Goal: Information Seeking & Learning: Learn about a topic

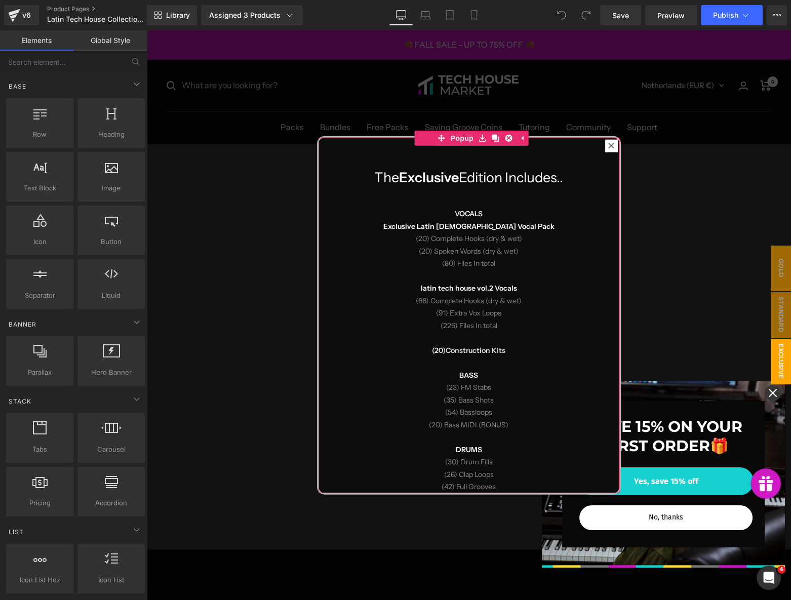
click at [610, 143] on div at bounding box center [611, 145] width 12 height 12
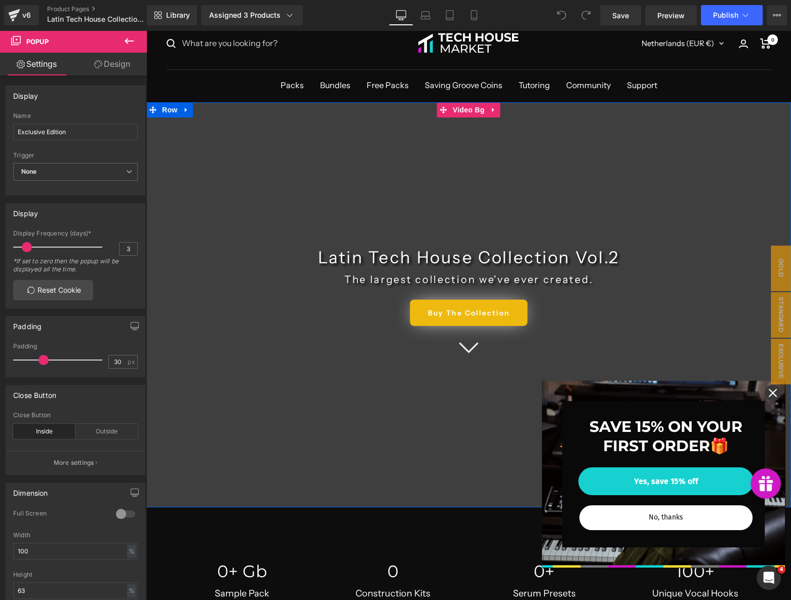
scroll to position [322, 0]
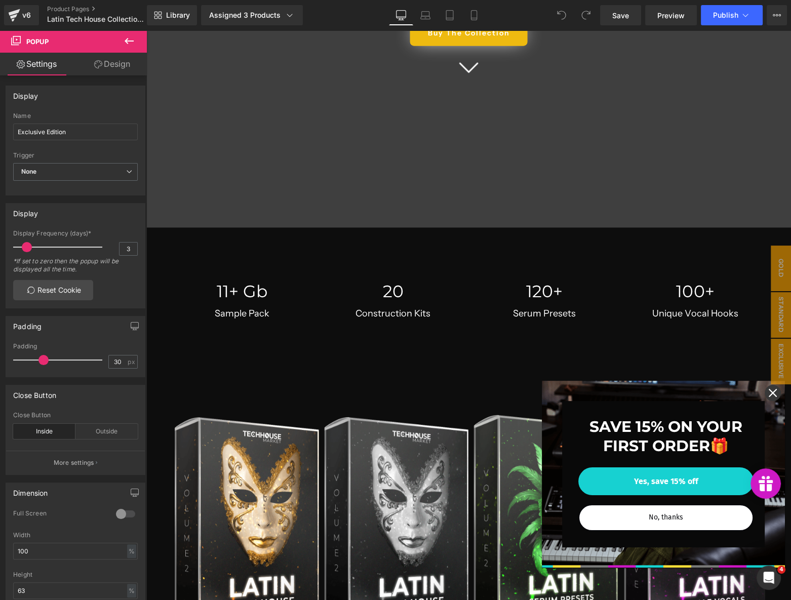
click at [769, 393] on icon "close icon" at bounding box center [773, 393] width 8 height 8
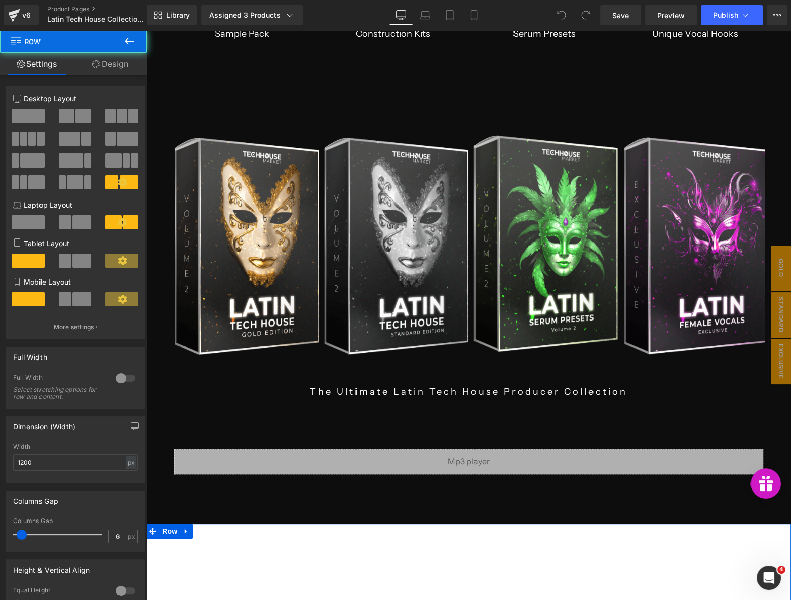
scroll to position [0, 0]
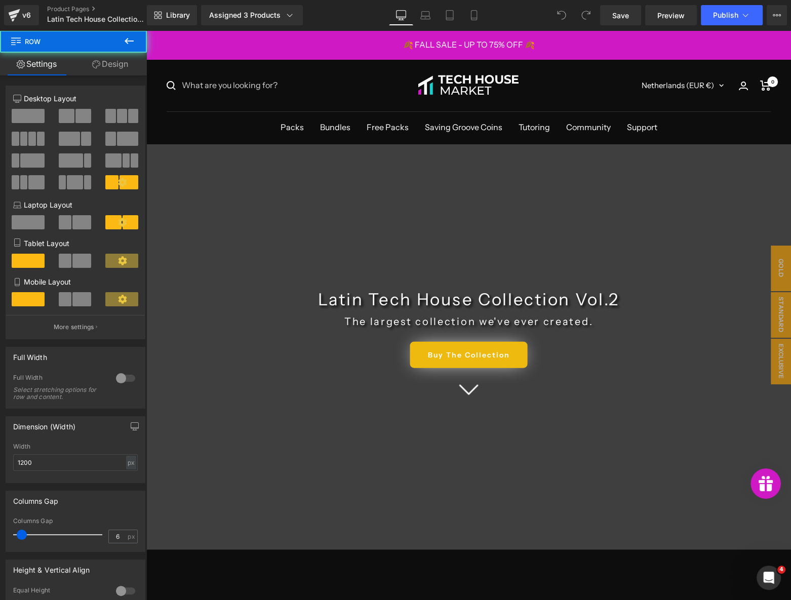
drag, startPoint x: 220, startPoint y: 268, endPoint x: 214, endPoint y: 101, distance: 167.2
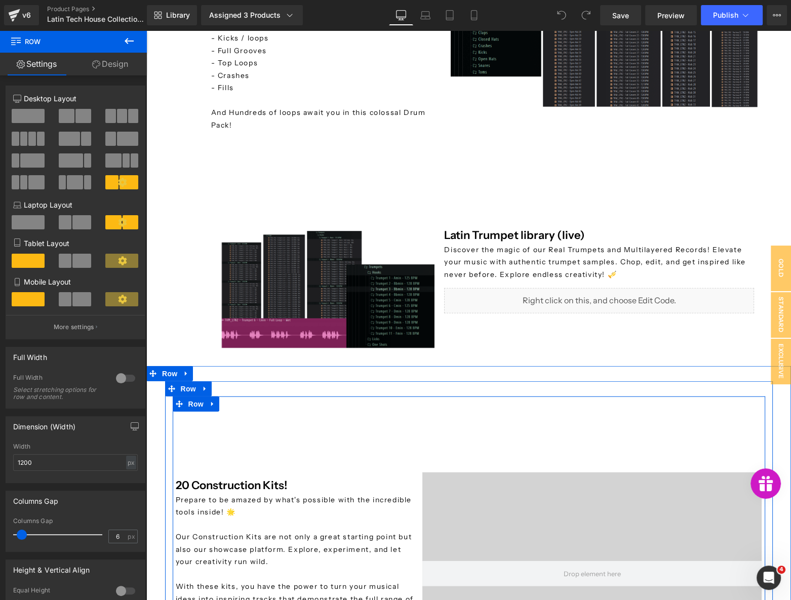
scroll to position [2900, 0]
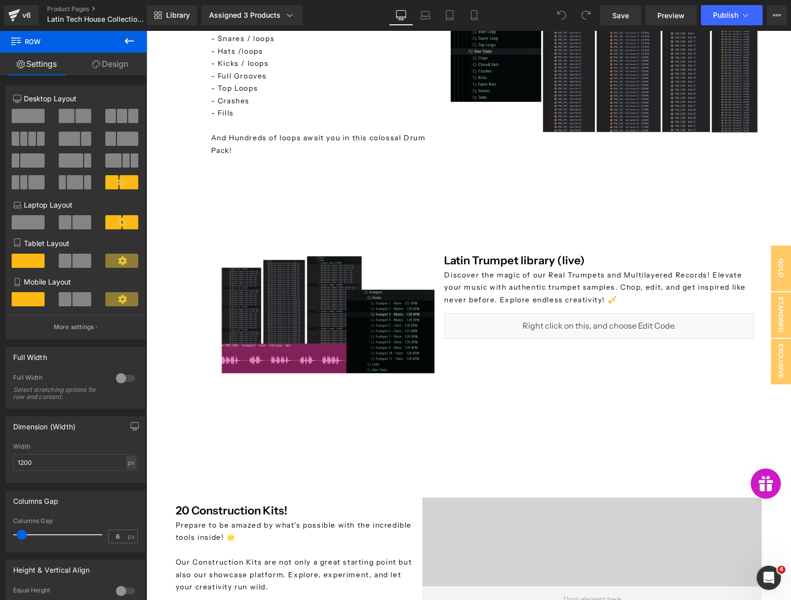
click at [324, 273] on img at bounding box center [329, 315] width 220 height 124
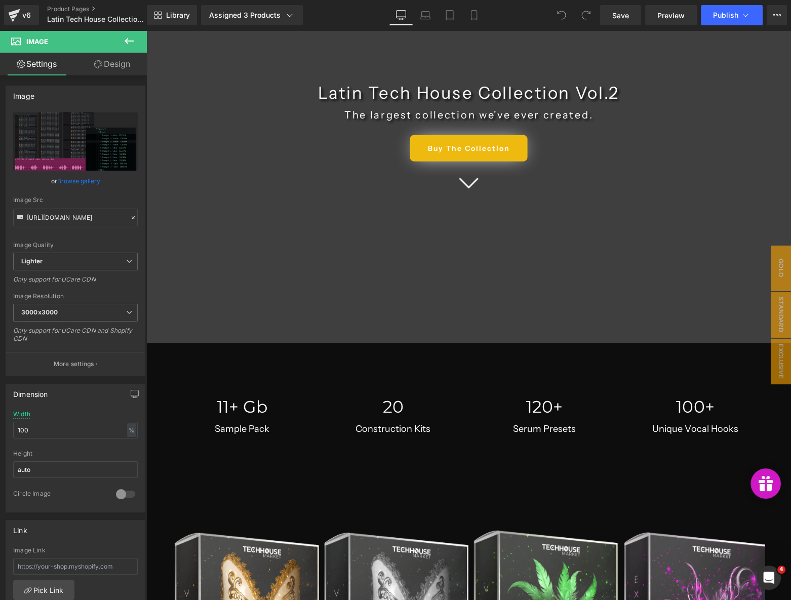
scroll to position [0, 0]
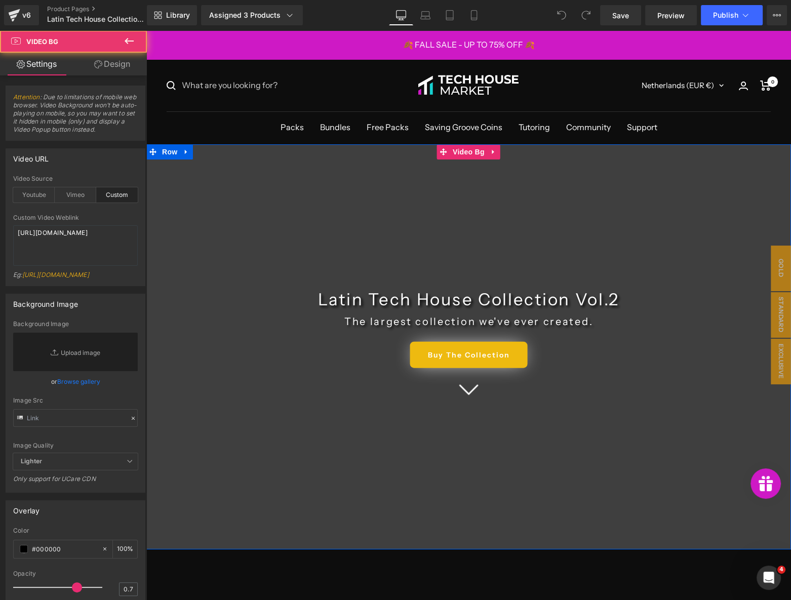
click at [249, 253] on div at bounding box center [468, 346] width 645 height 405
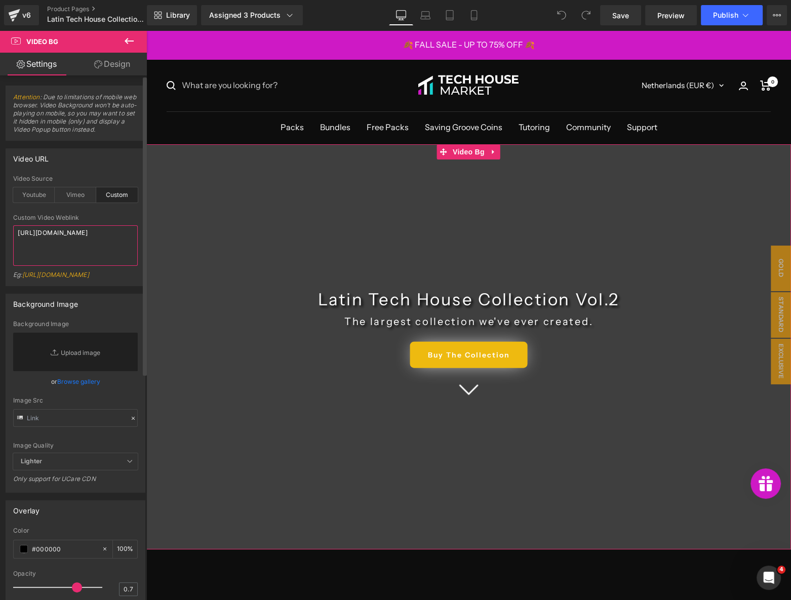
click at [76, 252] on textarea "[URL][DOMAIN_NAME]" at bounding box center [75, 245] width 125 height 41
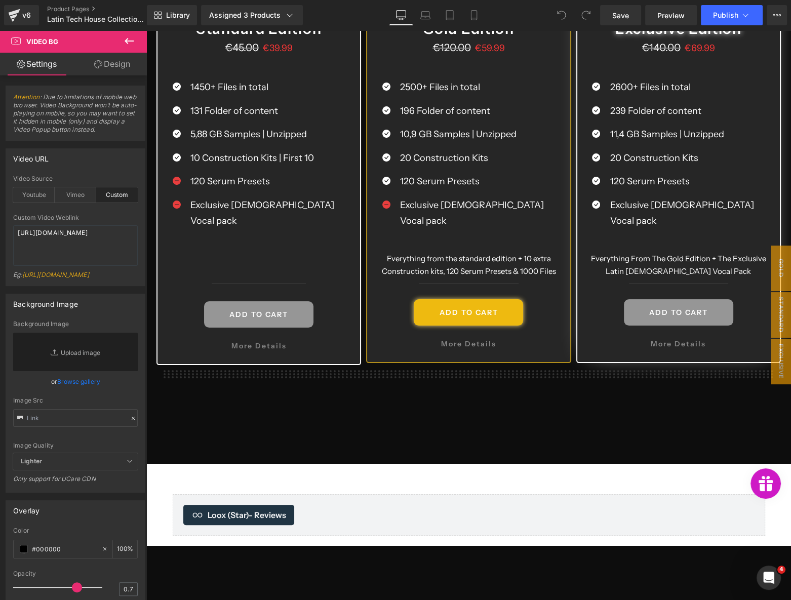
scroll to position [4374, 0]
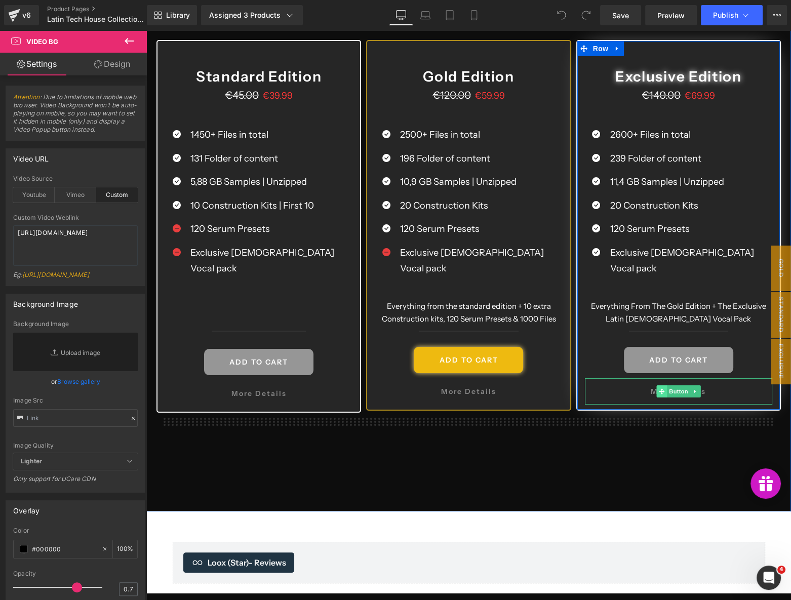
click at [662, 385] on span at bounding box center [661, 391] width 11 height 12
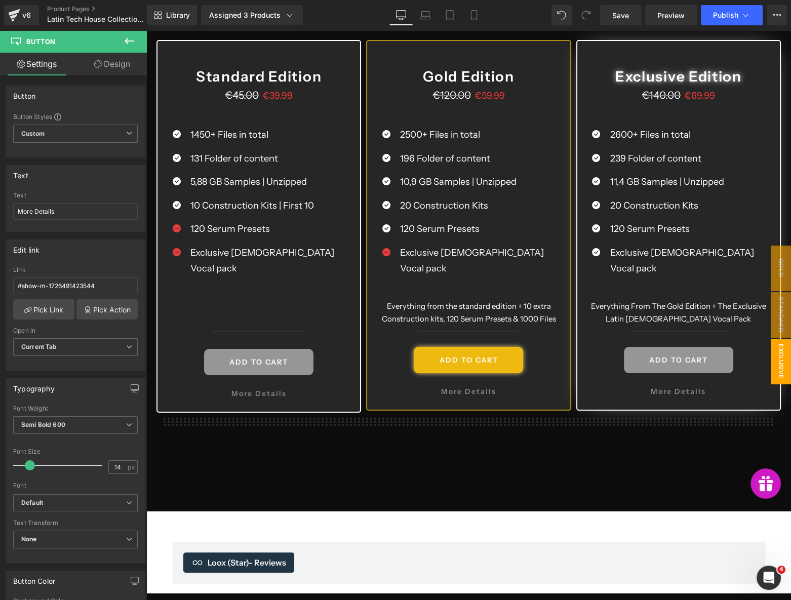
click at [772, 362] on span "Exclusive Edition" at bounding box center [771, 362] width 41 height 46
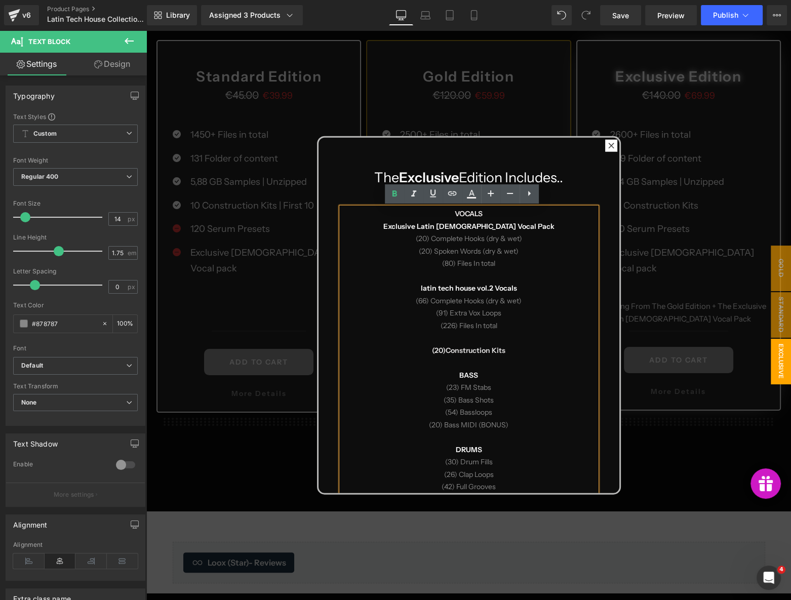
click at [443, 214] on p "VOCALS Exclusive Latin [DEMOGRAPHIC_DATA] Vocal Pack" at bounding box center [468, 220] width 255 height 25
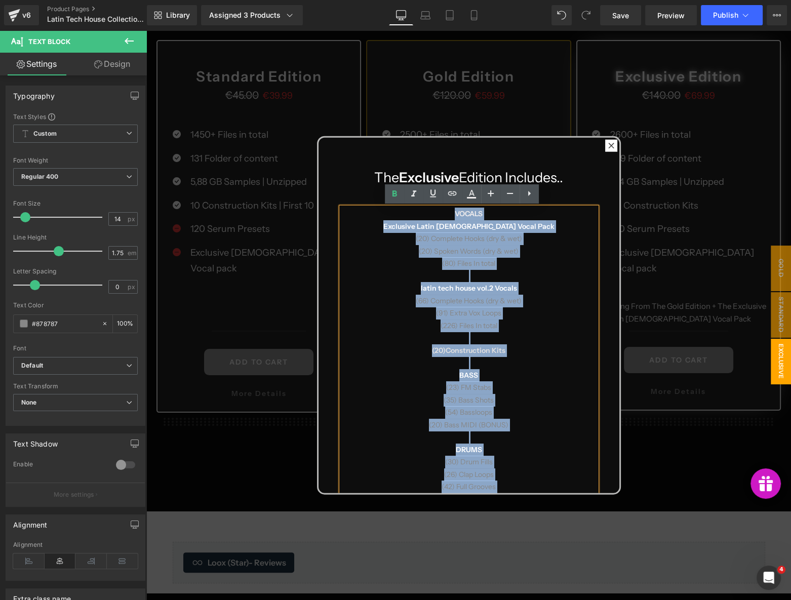
copy div "VOCALS Exclusive Latin [DEMOGRAPHIC_DATA] Vocal Pack (20) Complete Hooks (dry &…"
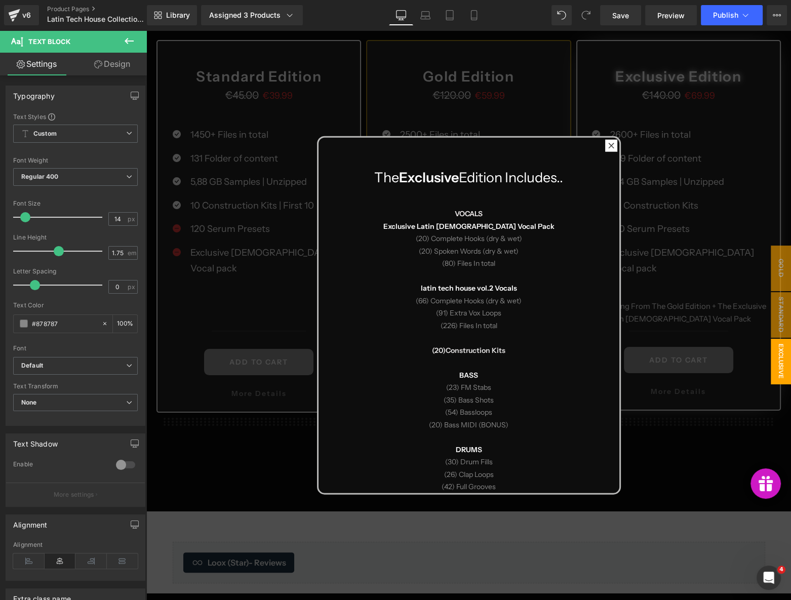
click at [230, 443] on div at bounding box center [468, 315] width 645 height 570
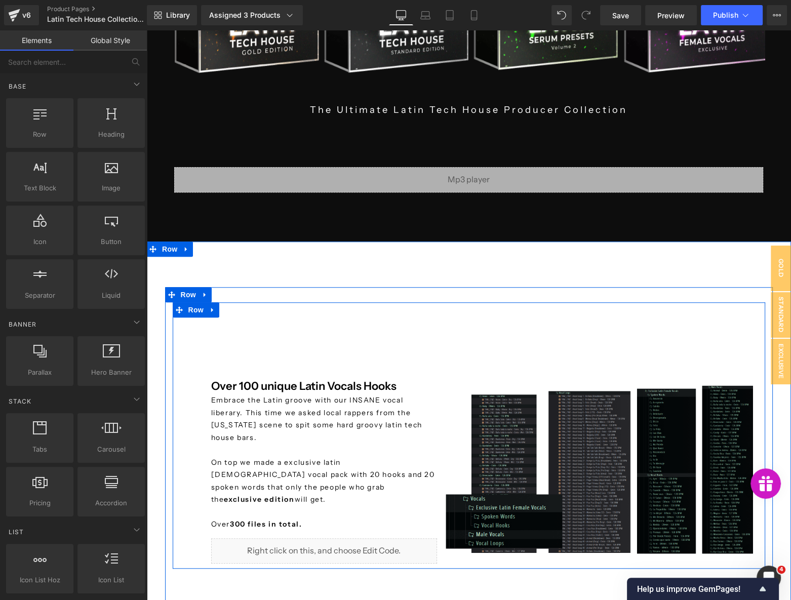
scroll to position [921, 0]
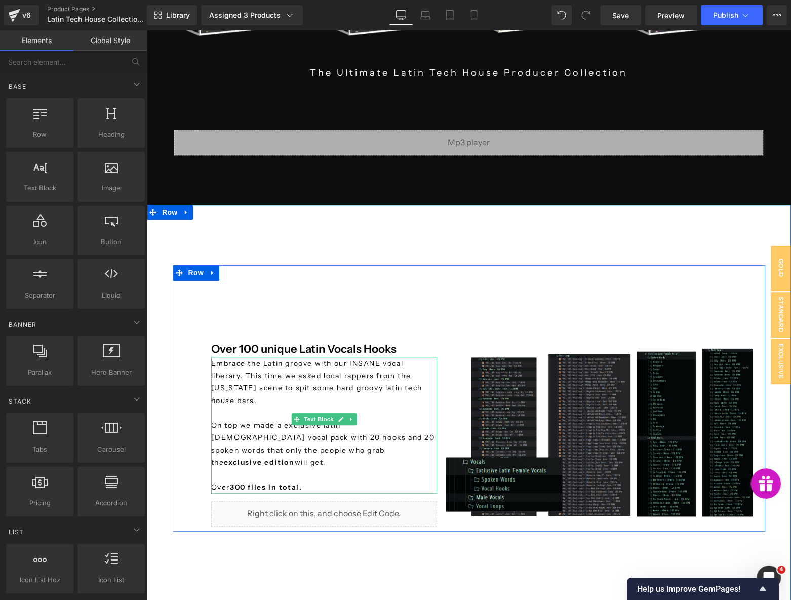
click at [211, 360] on p "Embrace the Latin groove with our INSANE vocal liberary. This time we asked loc…" at bounding box center [324, 425] width 226 height 137
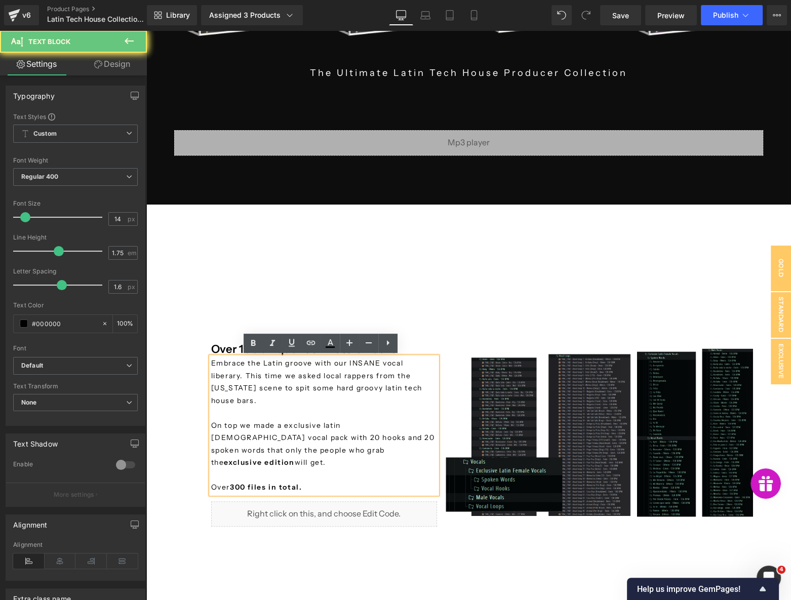
click at [222, 366] on p "Embrace the Latin groove with our INSANE vocal liberary. This time we asked loc…" at bounding box center [324, 425] width 226 height 137
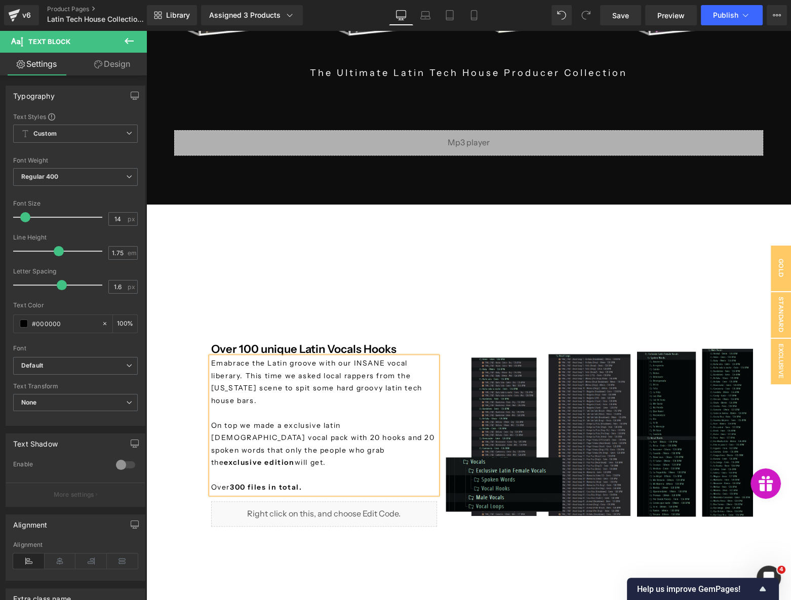
click at [238, 378] on p "Emabrace the Latin groove with our INSANE vocal liberary. This time we asked lo…" at bounding box center [324, 425] width 226 height 137
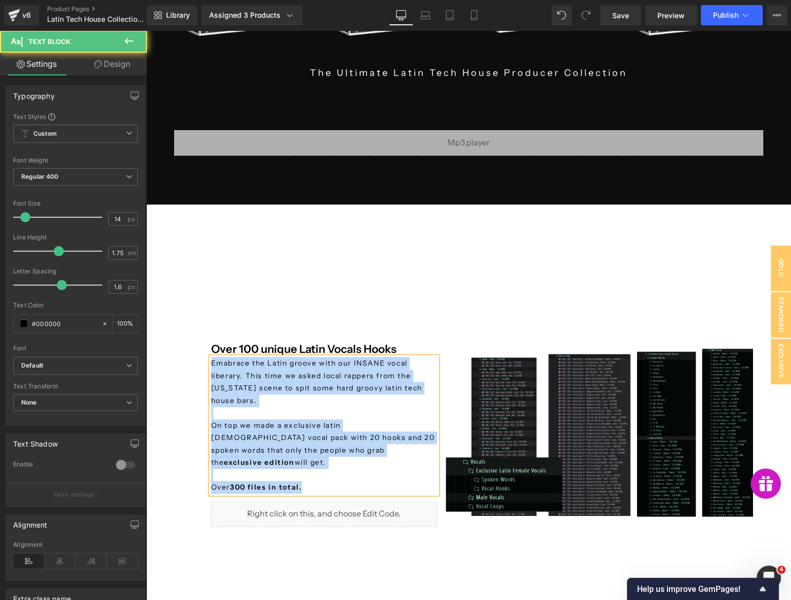
copy p "Emabrace the Latin groove with our INSANE vocal liberary. This time we asked lo…"
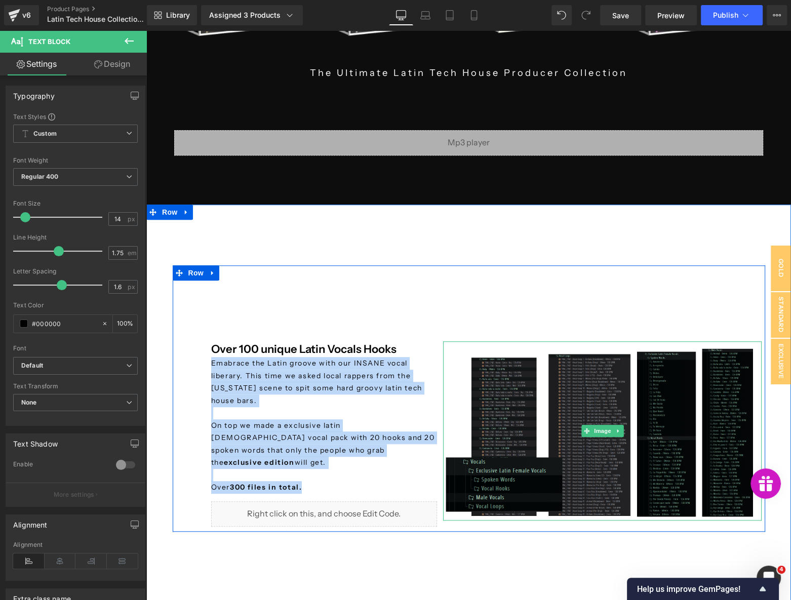
click at [623, 405] on img at bounding box center [602, 430] width 319 height 179
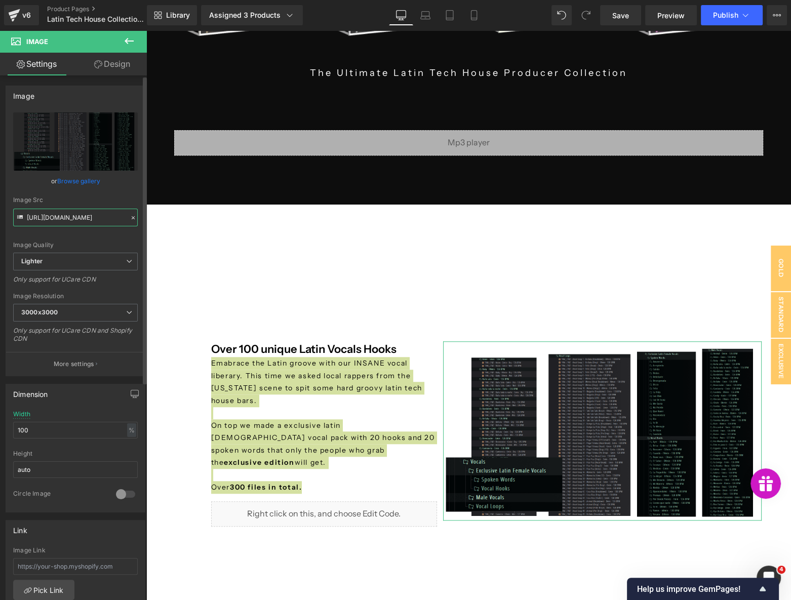
click at [76, 210] on input "[URL][DOMAIN_NAME]" at bounding box center [75, 218] width 125 height 18
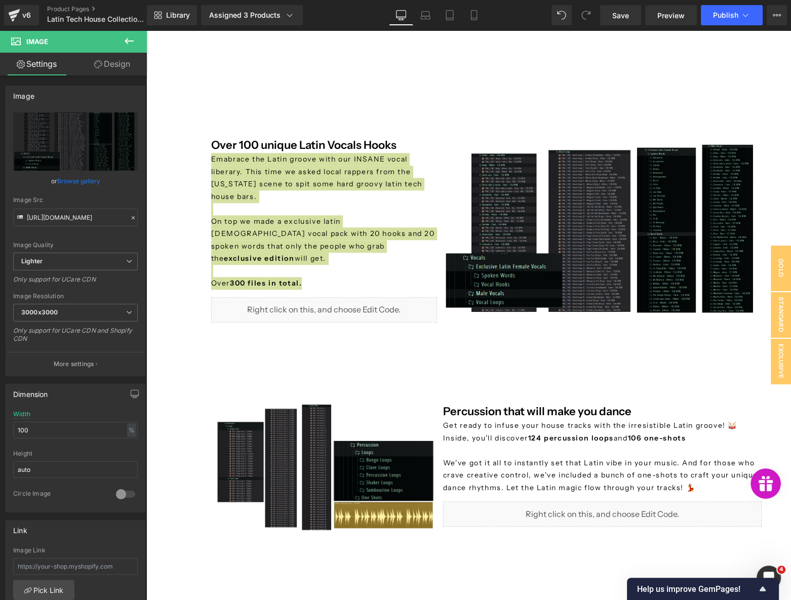
scroll to position [1151, 0]
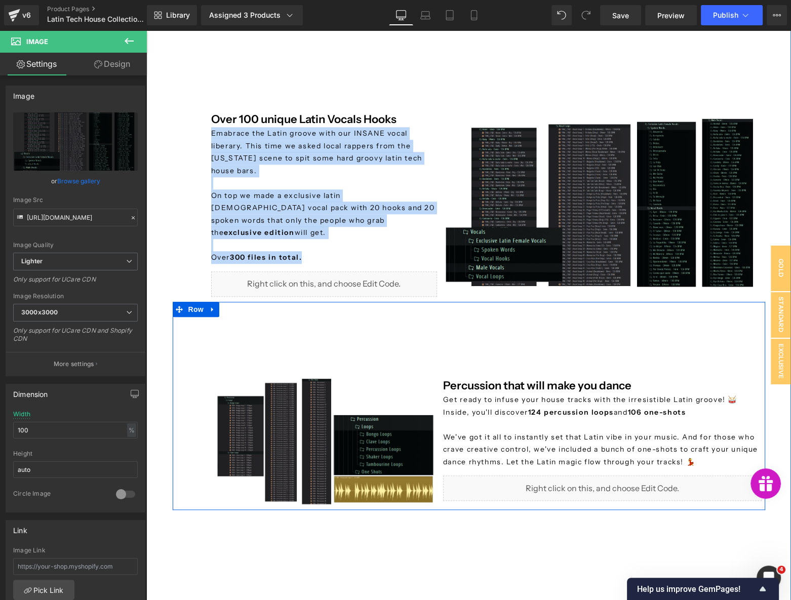
click at [504, 420] on p at bounding box center [602, 424] width 319 height 13
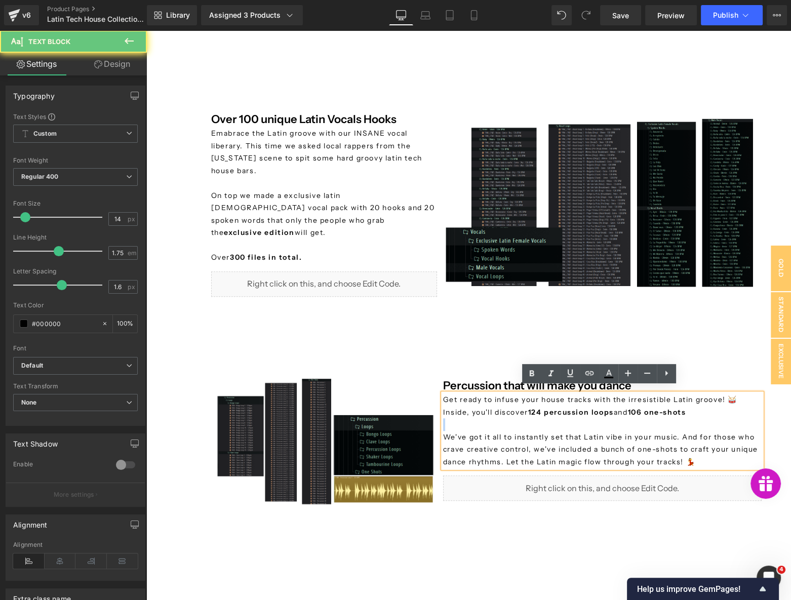
click at [504, 420] on p at bounding box center [602, 424] width 319 height 13
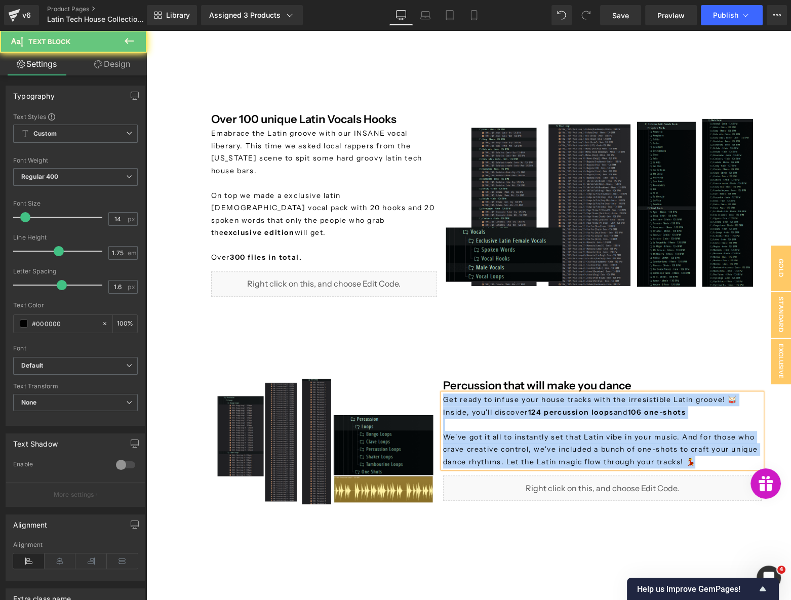
copy div "Get ready to infuse your house tracks with the irresistible Latin groove! 🥁 Ins…"
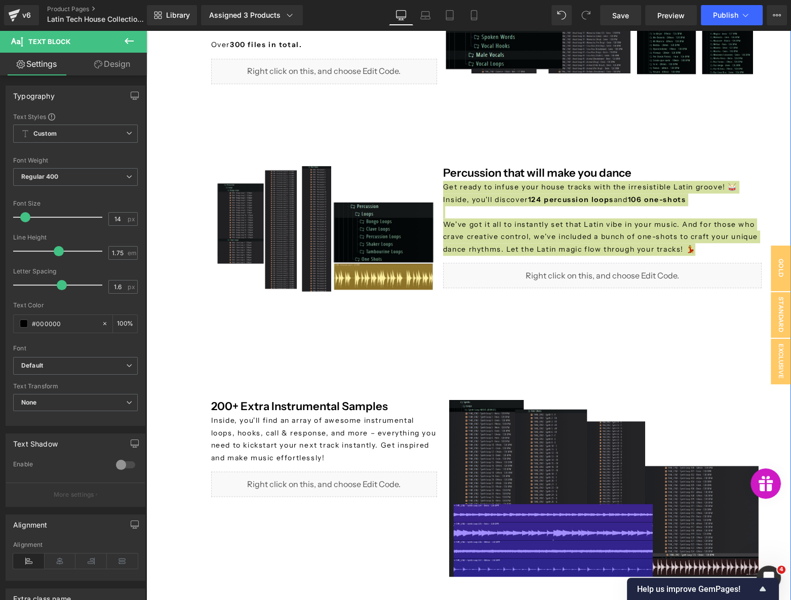
scroll to position [1381, 0]
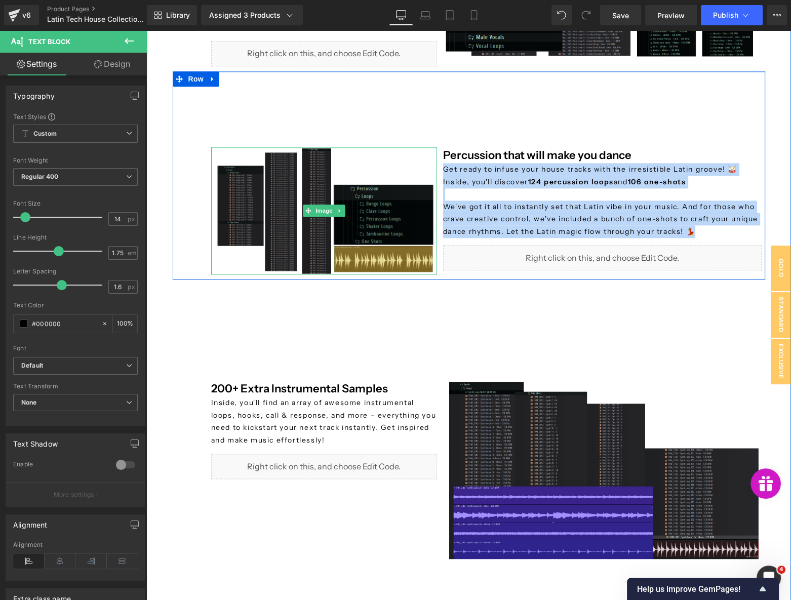
click at [345, 206] on img at bounding box center [324, 210] width 226 height 127
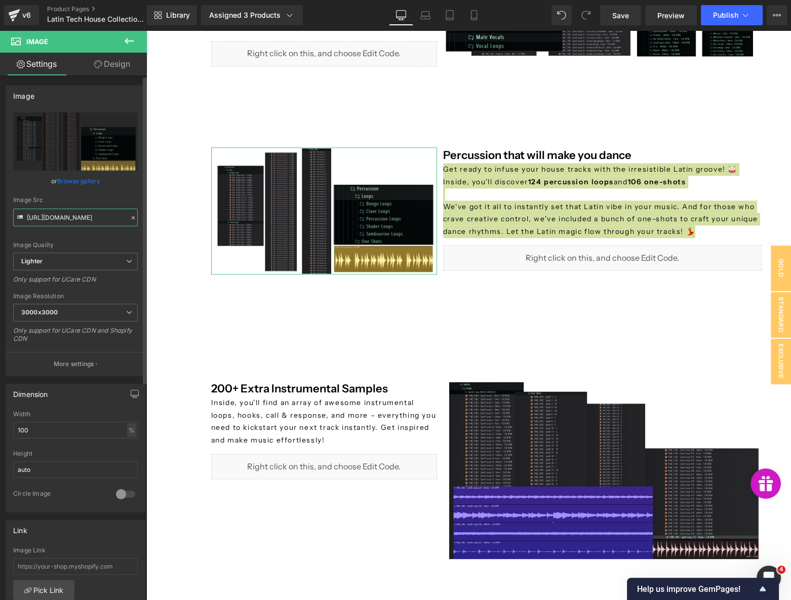
click at [68, 219] on input "[URL][DOMAIN_NAME]" at bounding box center [75, 218] width 125 height 18
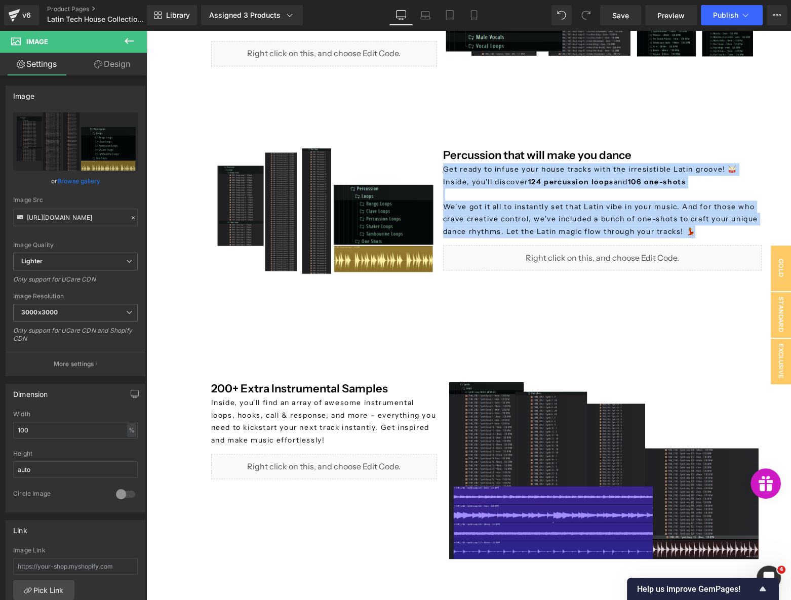
click at [244, 406] on p "Inside, you'll find an array of awesome instrumental loops, hooks, call & respo…" at bounding box center [324, 422] width 226 height 50
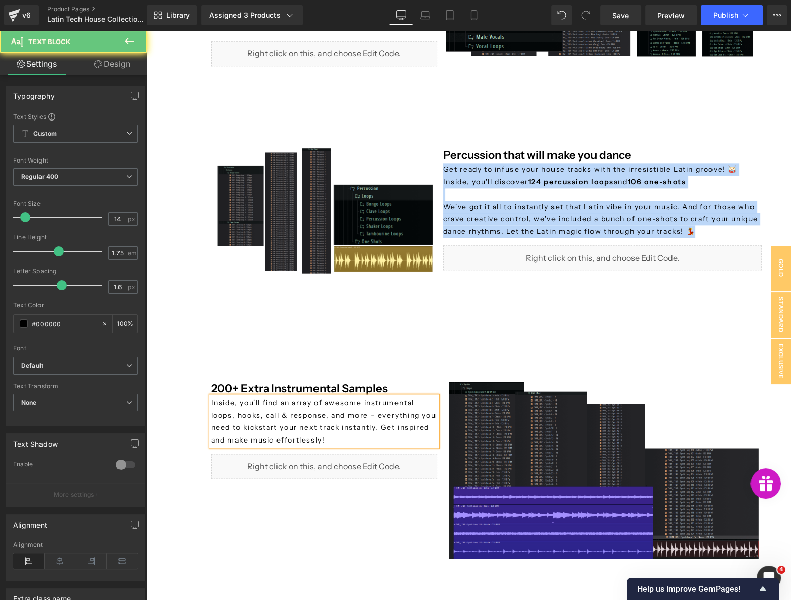
copy p "Inside, you'll find an array of awesome instrumental loops, hooks, call & respo…"
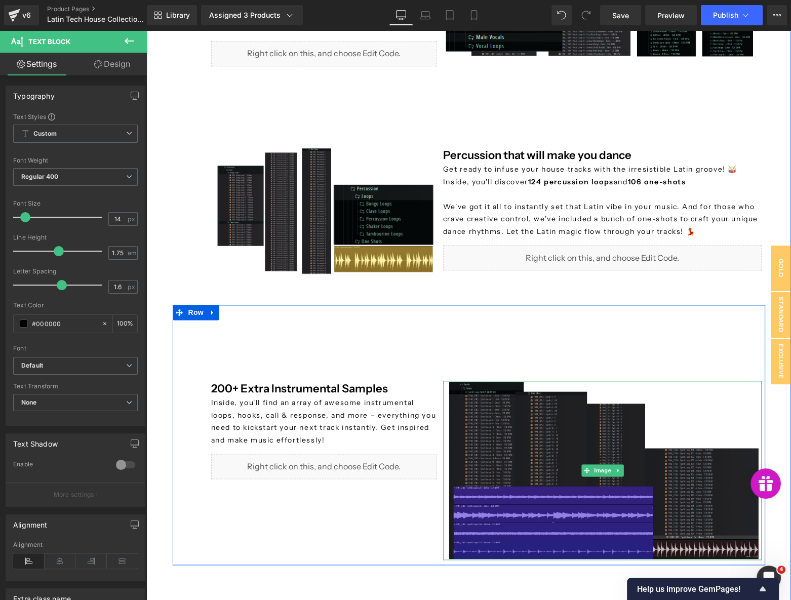
click at [605, 449] on img at bounding box center [602, 470] width 319 height 179
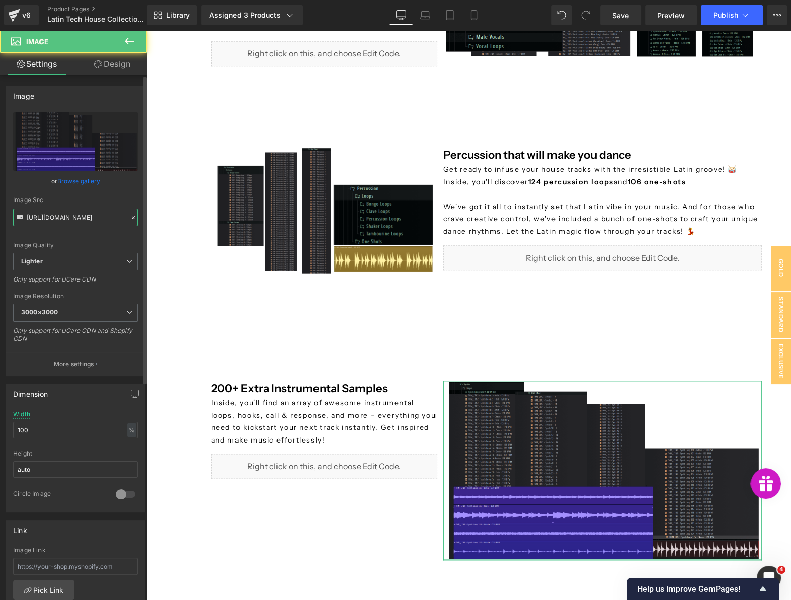
click at [69, 217] on input "[URL][DOMAIN_NAME]" at bounding box center [75, 218] width 125 height 18
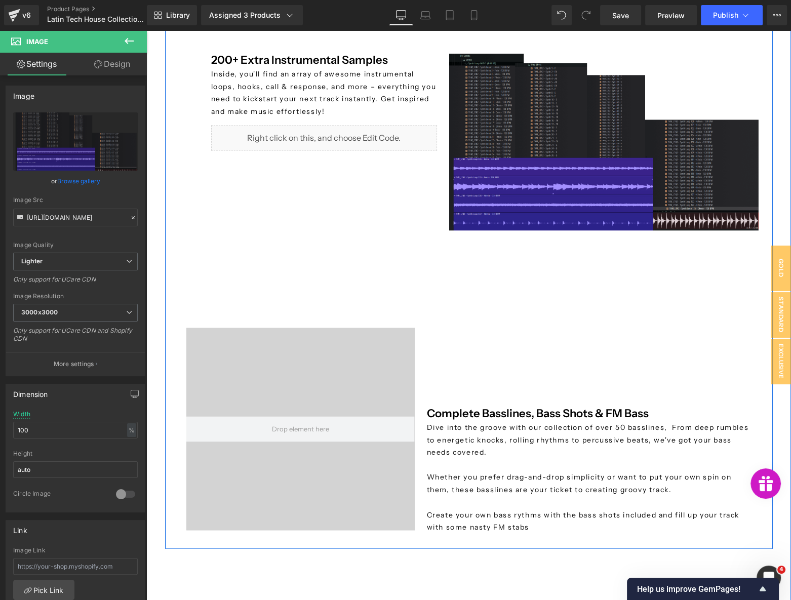
scroll to position [1749, 0]
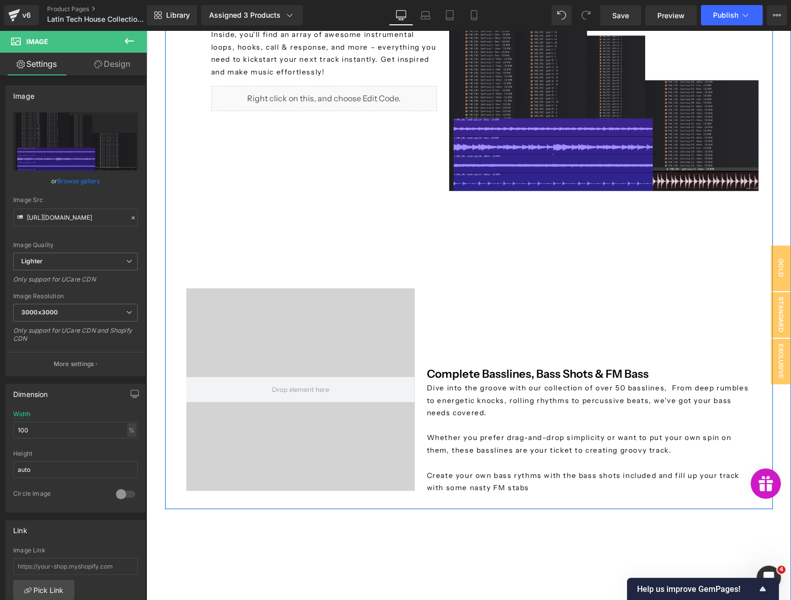
click at [298, 336] on div at bounding box center [300, 389] width 228 height 203
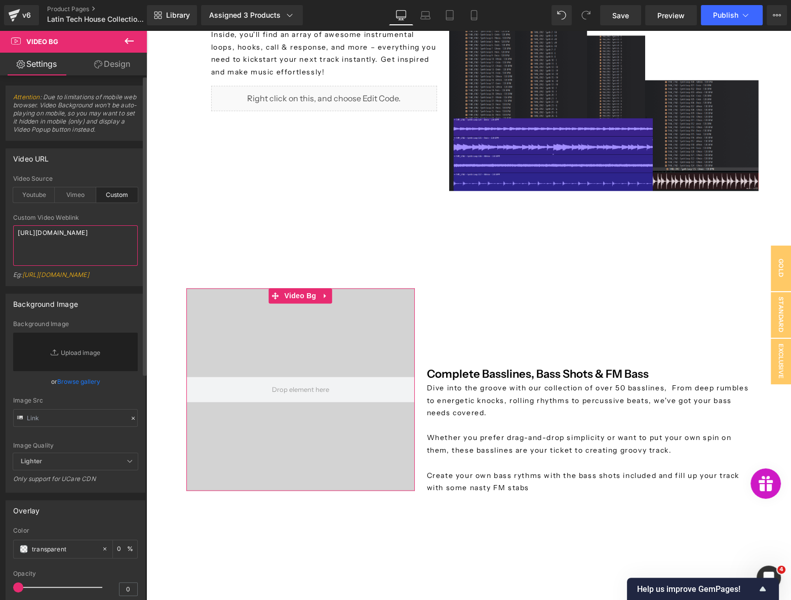
click at [46, 245] on textarea "[URL][DOMAIN_NAME]" at bounding box center [75, 245] width 125 height 41
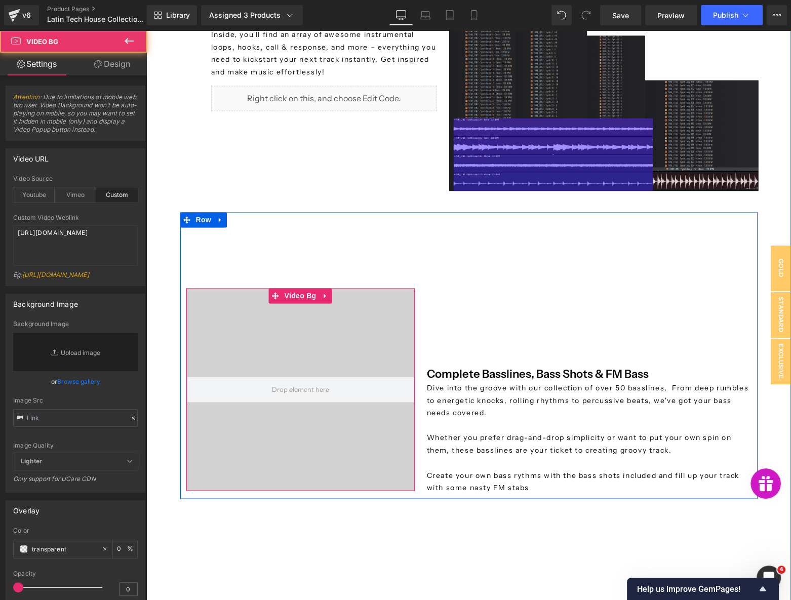
click at [283, 320] on div at bounding box center [300, 389] width 228 height 203
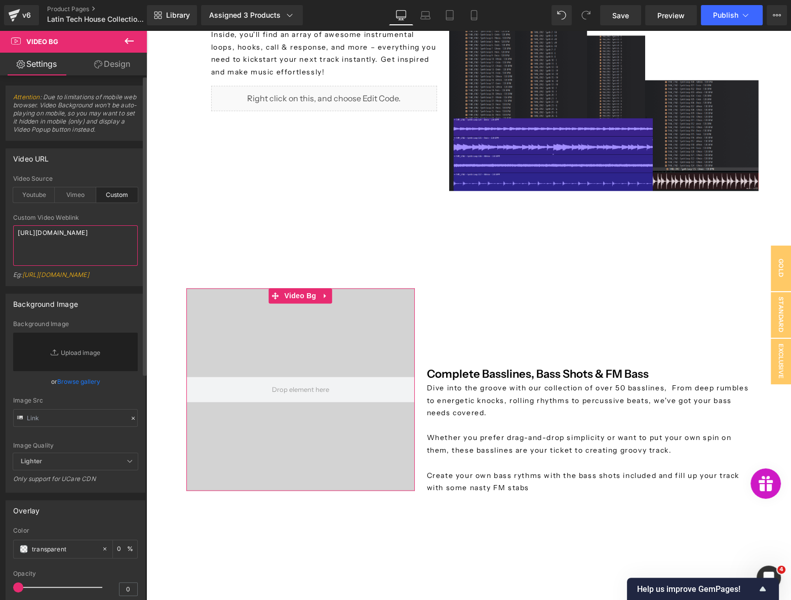
click at [79, 246] on textarea "[URL][DOMAIN_NAME]" at bounding box center [75, 245] width 125 height 41
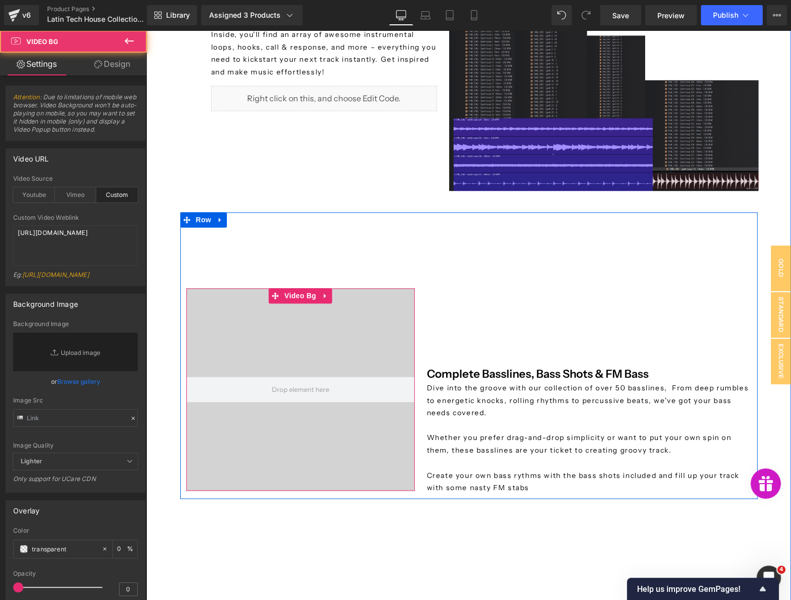
click at [282, 347] on div at bounding box center [300, 389] width 228 height 203
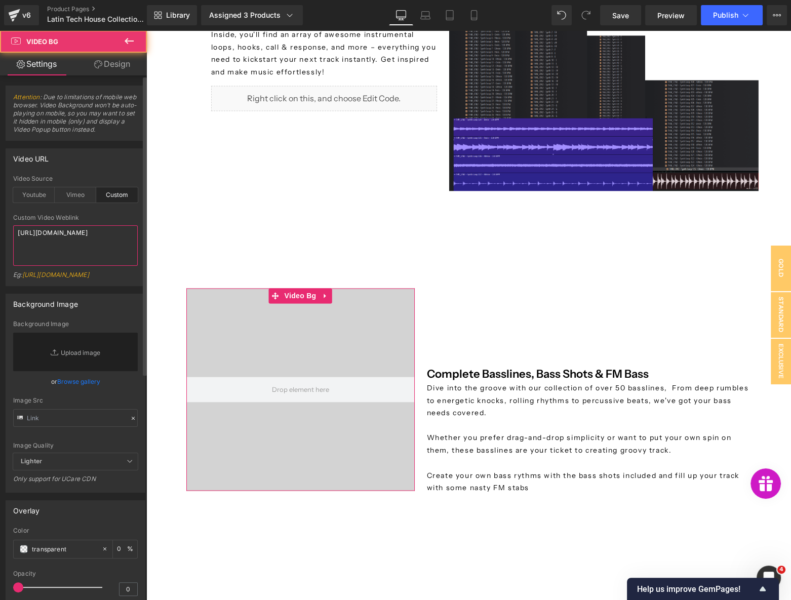
click at [76, 244] on textarea "[URL][DOMAIN_NAME]" at bounding box center [75, 245] width 125 height 41
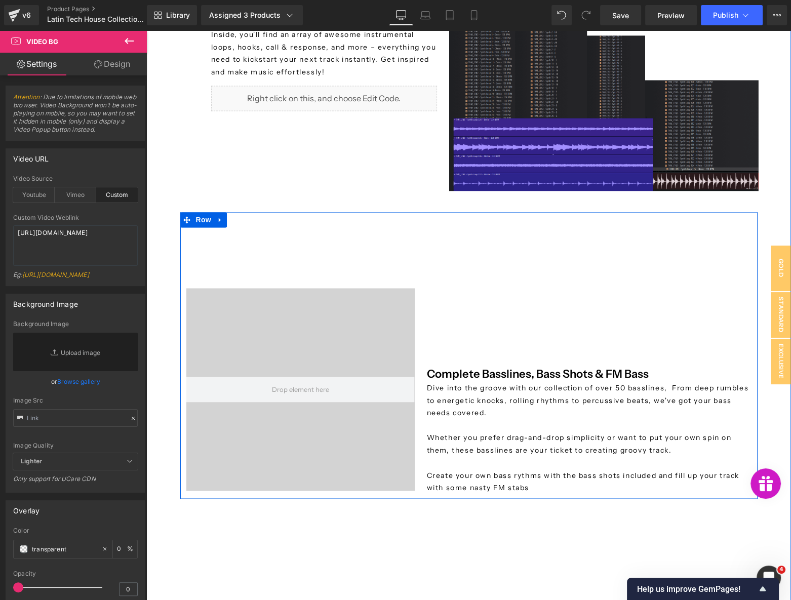
click at [461, 397] on p "Dive into the groove with our collection of over 50 basslines, From deep rumble…" at bounding box center [589, 438] width 325 height 112
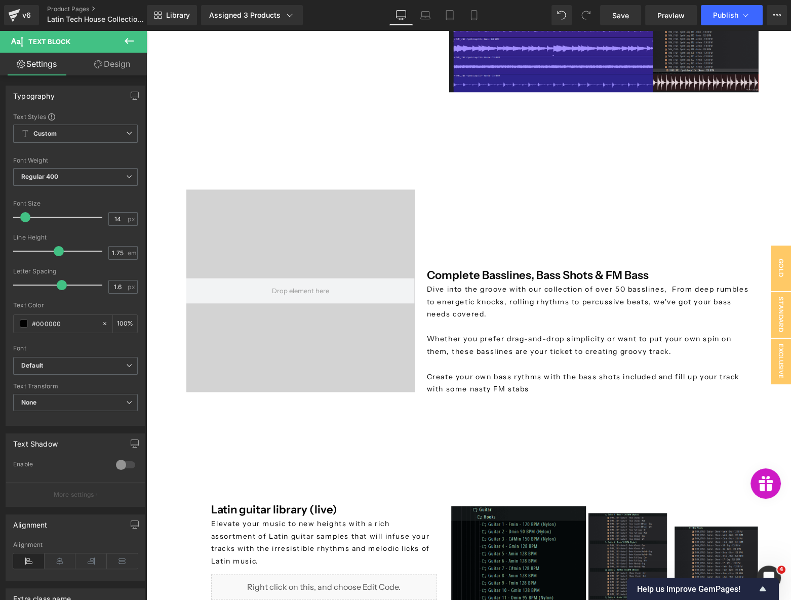
scroll to position [1841, 0]
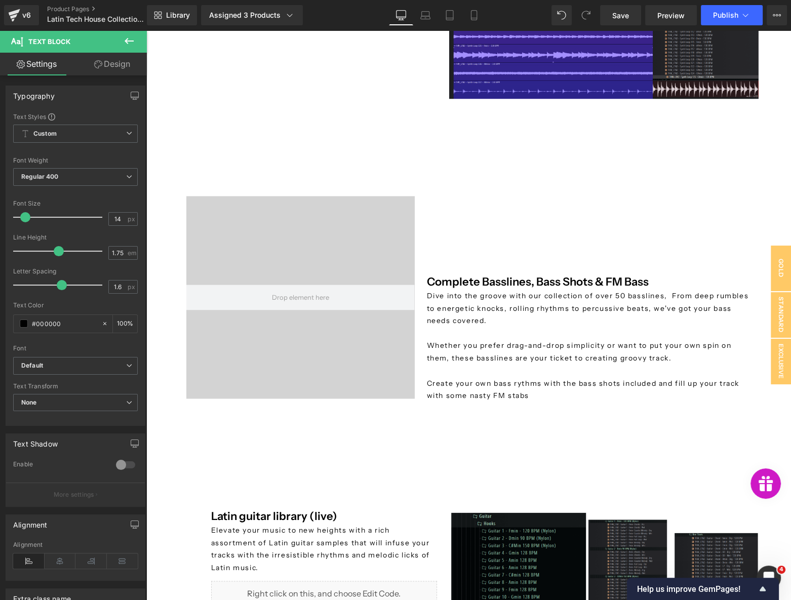
click at [268, 542] on p "Elevate your music to new heights with a rich assortment of Latin guitar sample…" at bounding box center [324, 549] width 226 height 50
click at [267, 542] on p "Elevate your music to new heights with a rich assortment of Latin guitar sample…" at bounding box center [324, 549] width 226 height 50
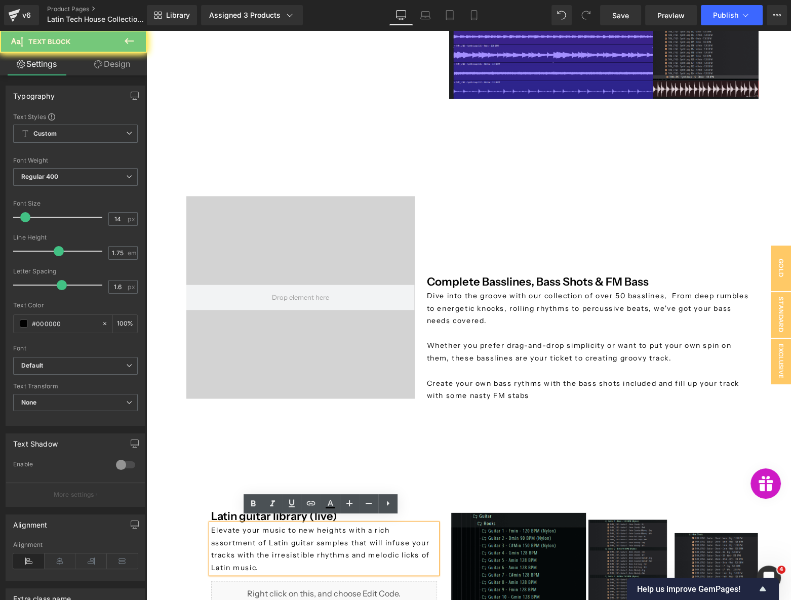
click at [237, 528] on p "Elevate your music to new heights with a rich assortment of Latin guitar sample…" at bounding box center [324, 549] width 226 height 50
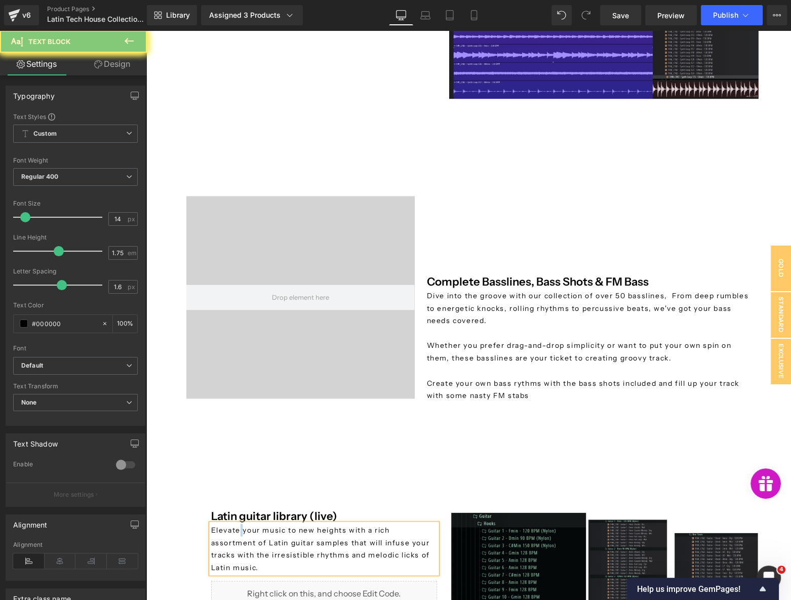
copy span "Elevate your music to new heights with a rich assortment of Latin guitar sample…"
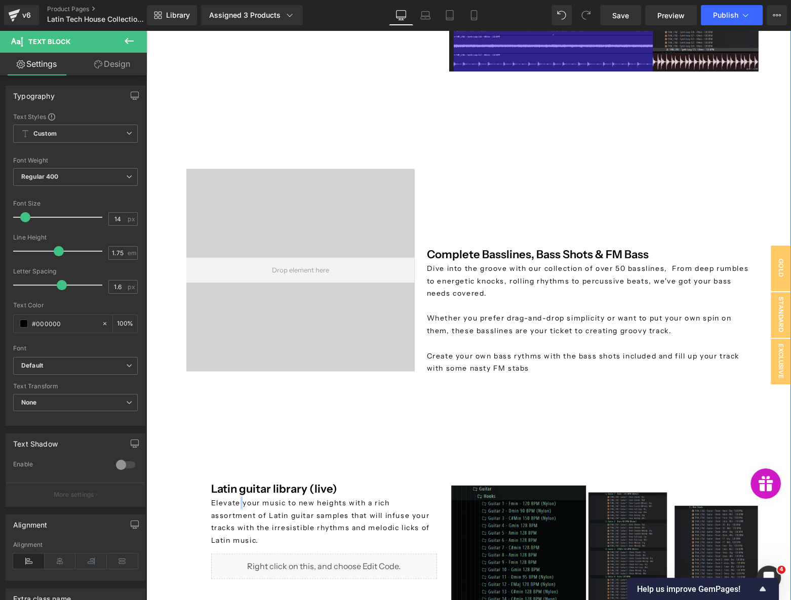
scroll to position [2026, 0]
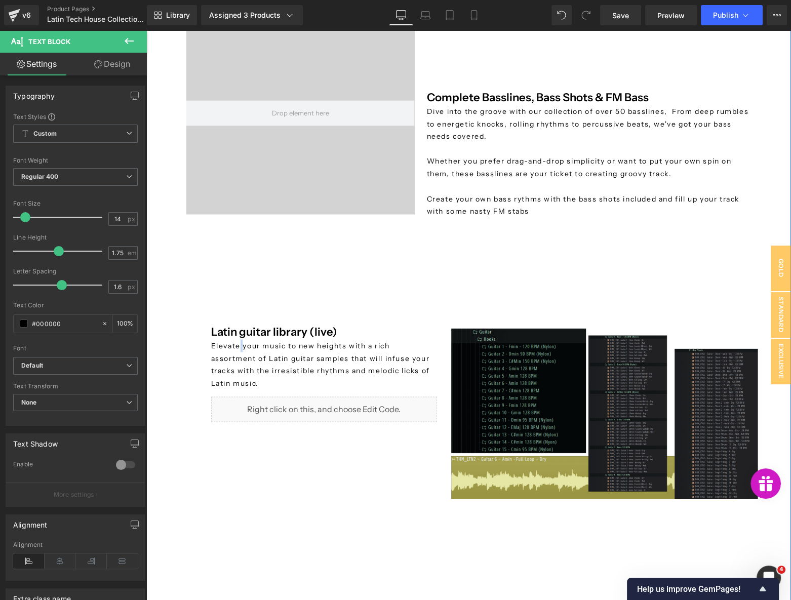
click at [507, 392] on img at bounding box center [602, 413] width 319 height 179
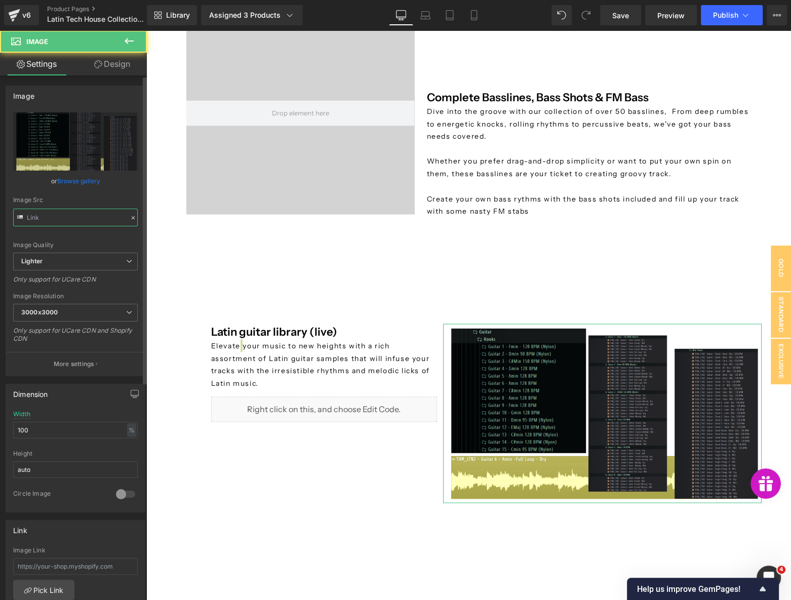
click at [81, 226] on input "text" at bounding box center [75, 218] width 125 height 18
type input "[URL][DOMAIN_NAME]"
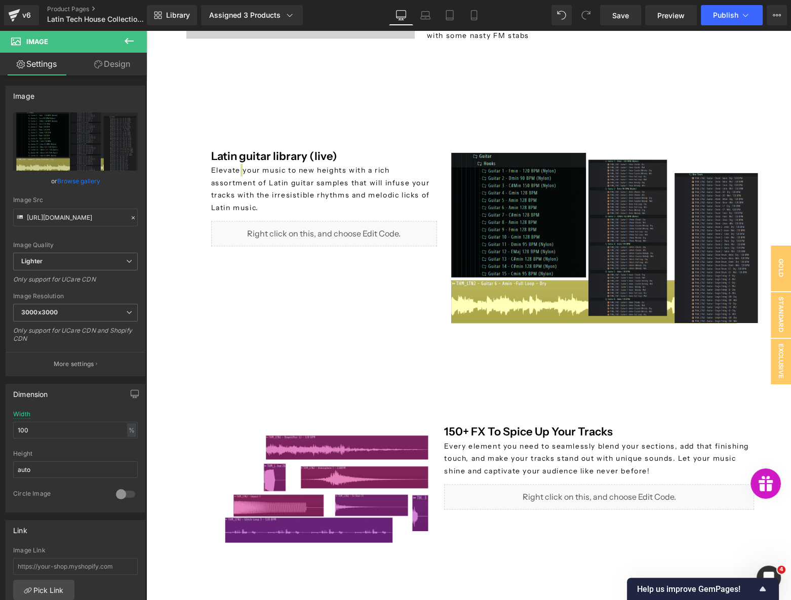
scroll to position [2302, 0]
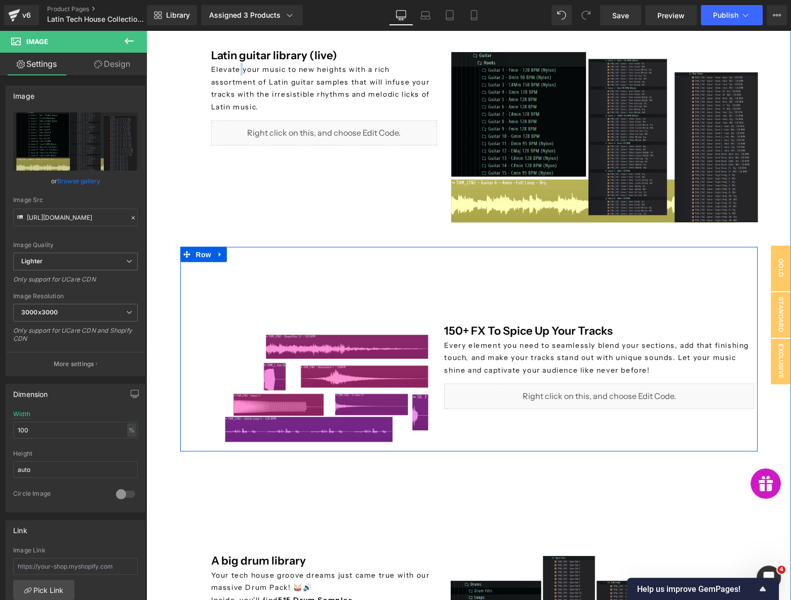
click at [507, 326] on h4 "150+ FX To Spice Up Your Tracks" at bounding box center [599, 331] width 310 height 16
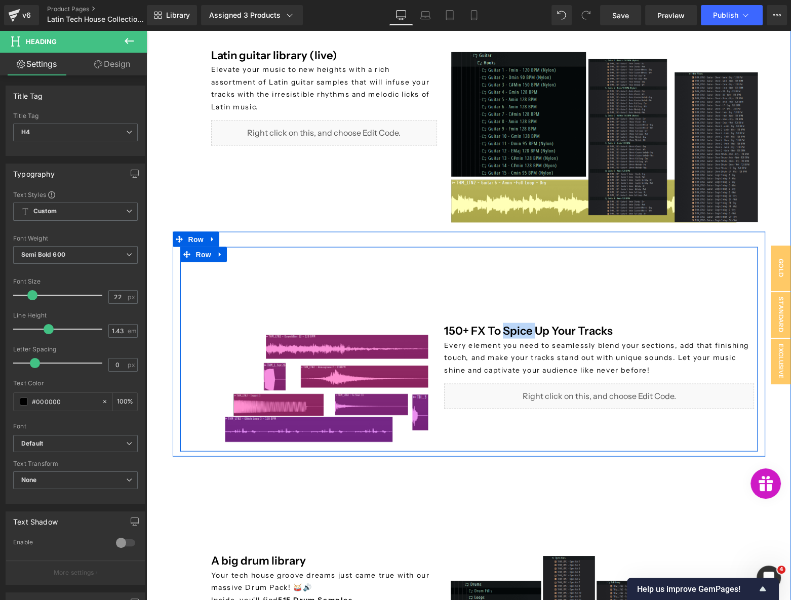
click at [460, 350] on span "Every element you need to seamlessly blend your sections, add that finishing to…" at bounding box center [596, 358] width 305 height 34
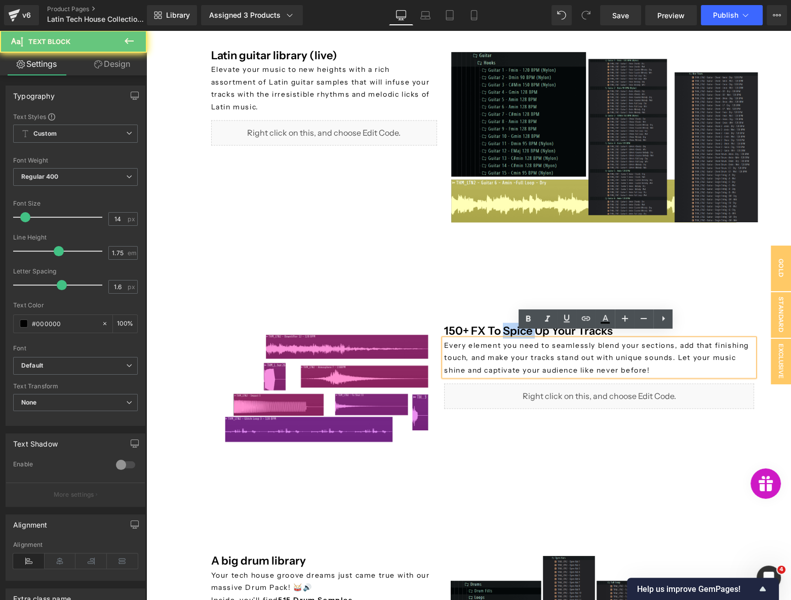
copy span "Every element you need to seamlessly blend your sections, add that finishing to…"
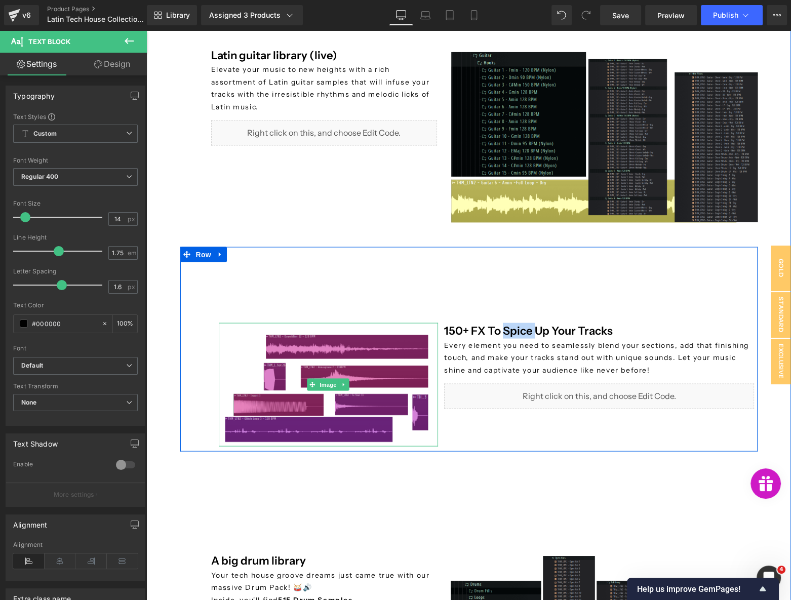
click at [334, 365] on img at bounding box center [329, 385] width 220 height 124
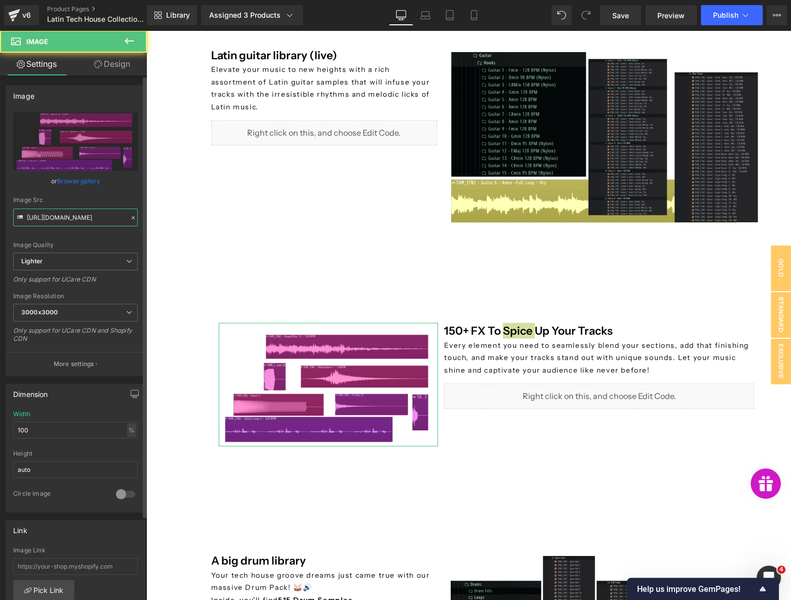
click at [76, 216] on input "[URL][DOMAIN_NAME]" at bounding box center [75, 218] width 125 height 18
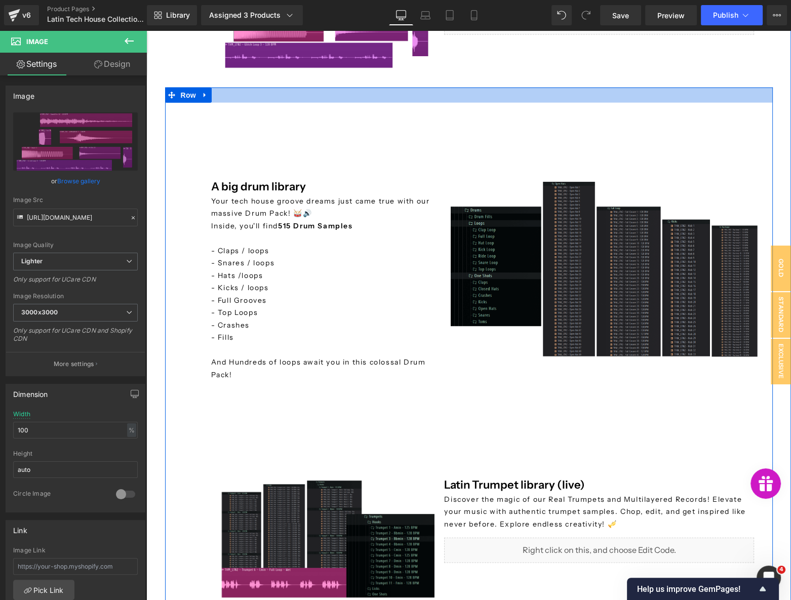
scroll to position [2762, 0]
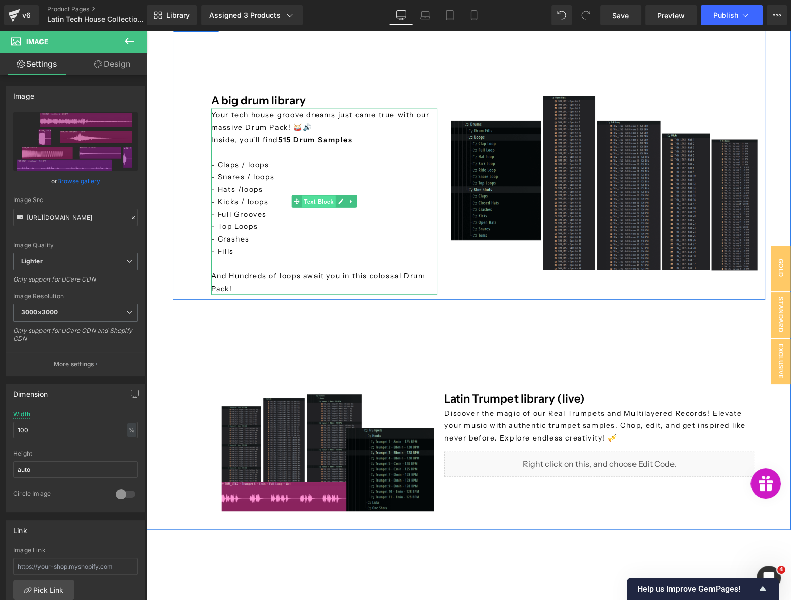
click at [307, 198] on span "Text Block" at bounding box center [318, 202] width 33 height 12
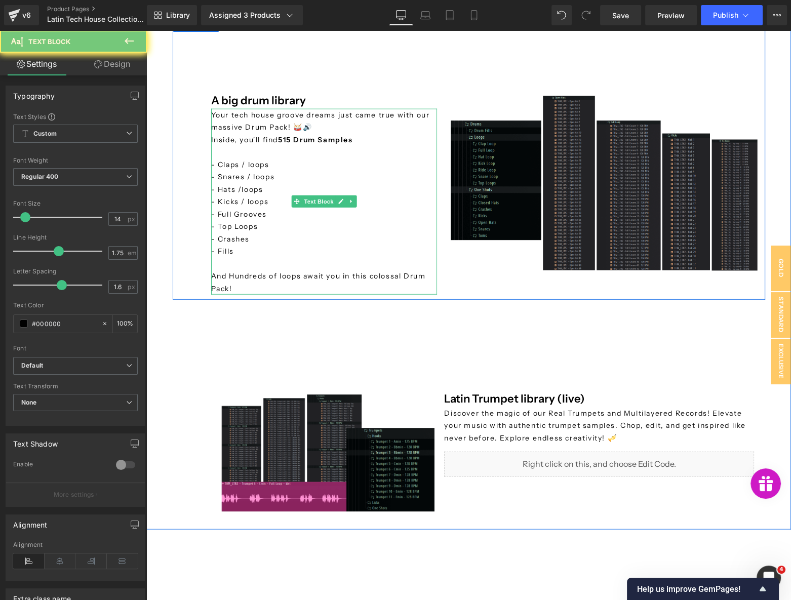
click at [292, 215] on p "- Kicks / loops - Full Grooves - Top Loops" at bounding box center [324, 213] width 226 height 37
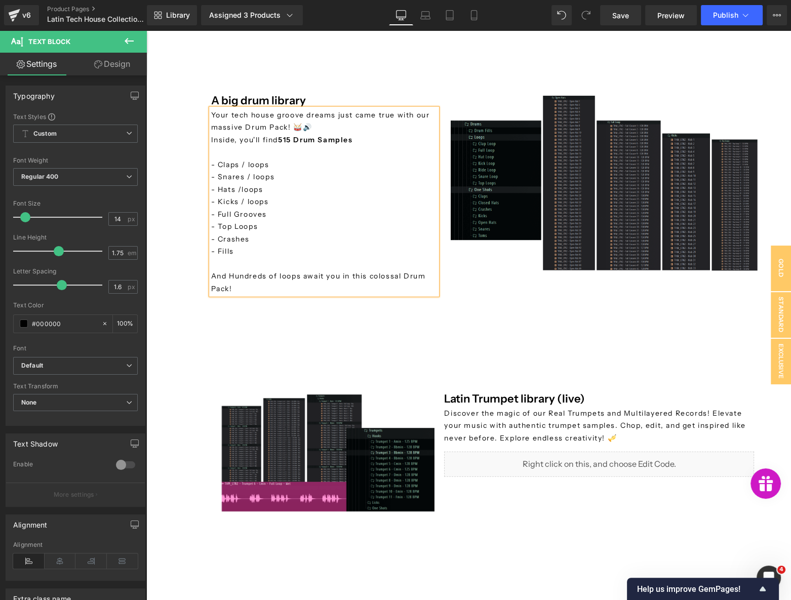
copy div "Your tech house groove dreams just came true with our massive Drum Pack! 🥁🔊 Ins…"
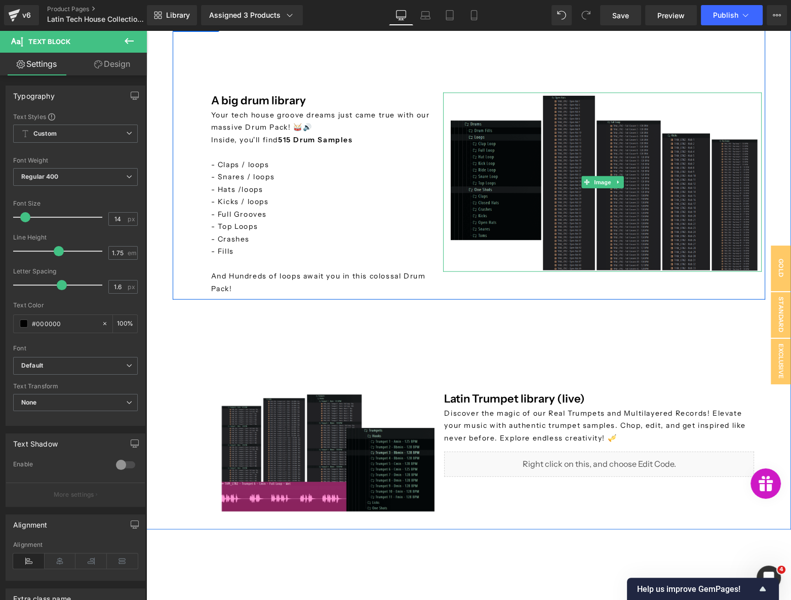
click at [556, 176] on img at bounding box center [602, 182] width 319 height 179
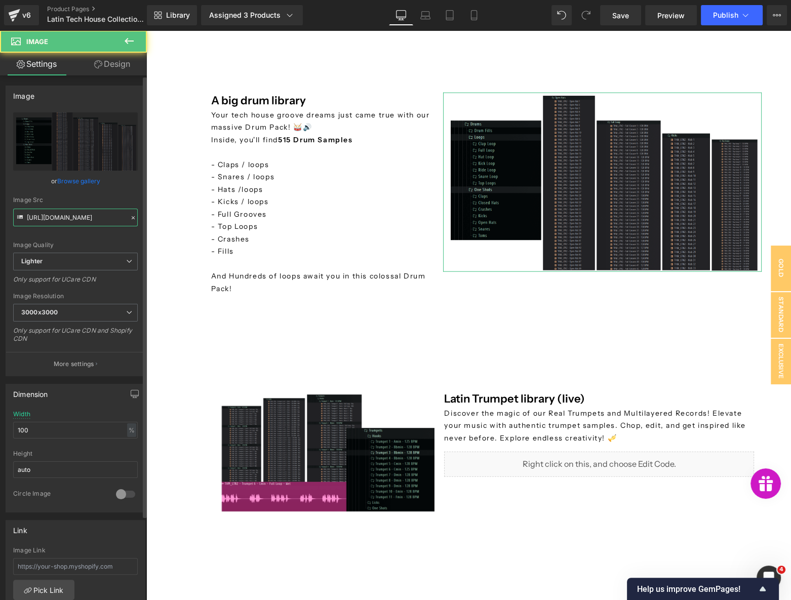
click at [88, 218] on input "[URL][DOMAIN_NAME]" at bounding box center [75, 218] width 125 height 18
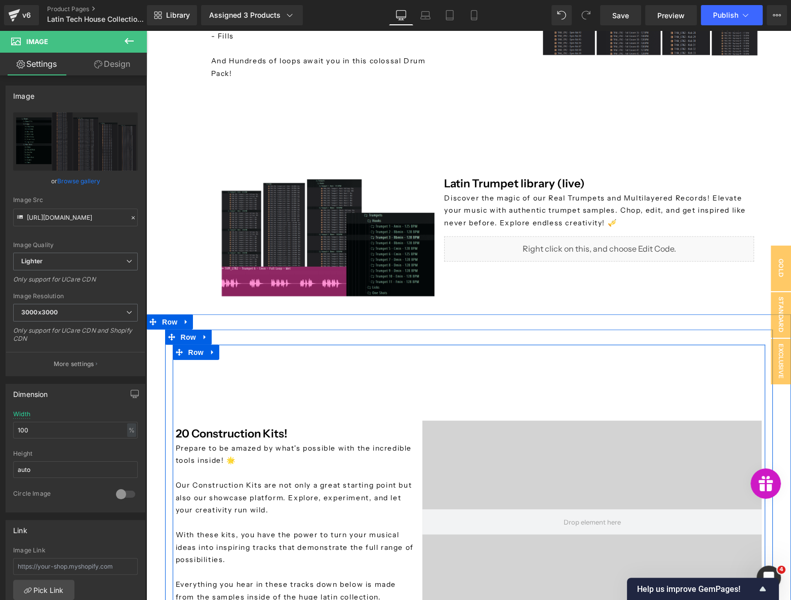
scroll to position [2900, 0]
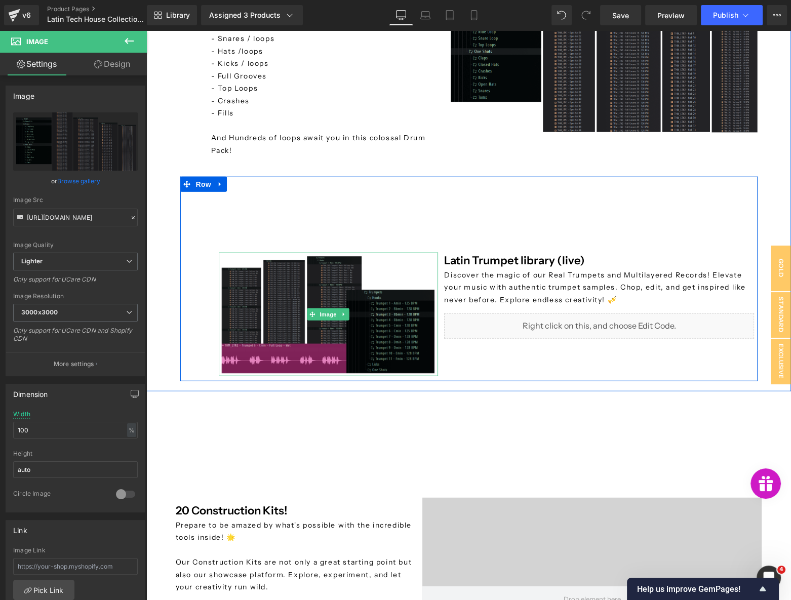
click at [284, 291] on img at bounding box center [329, 315] width 220 height 124
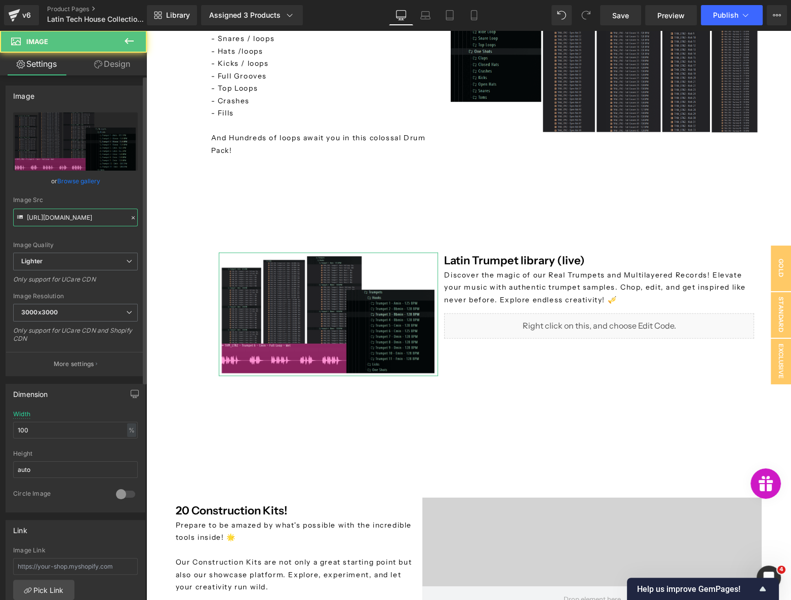
click at [82, 217] on input "[URL][DOMAIN_NAME]" at bounding box center [75, 218] width 125 height 18
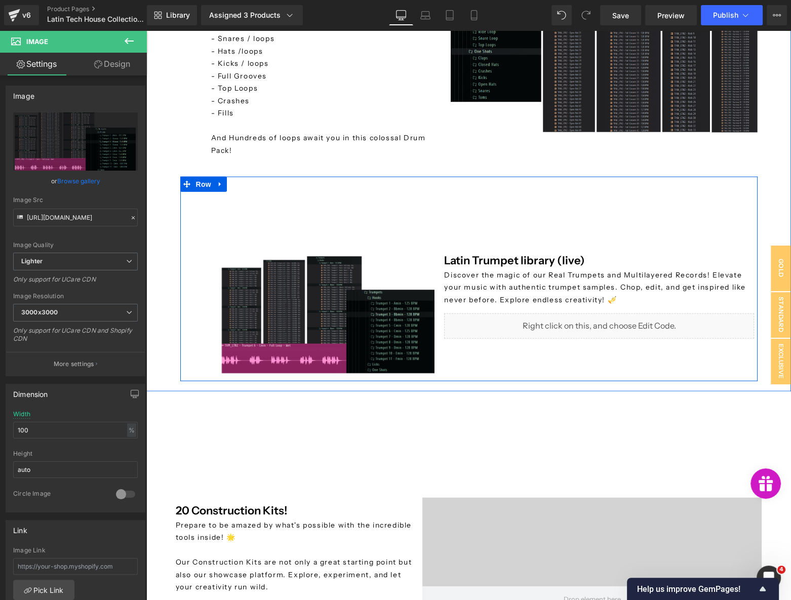
click at [523, 269] on div "Discover the magic of our Real Trumpets and Multilayered Records! Elevate your …" at bounding box center [599, 287] width 310 height 37
click at [523, 269] on p "Discover the magic of our Real Trumpets and Multilayered Records! Elevate your …" at bounding box center [599, 287] width 310 height 37
click at [520, 276] on p "Discover the magic of our Real Trumpets and Multilayered Records! Elevate your …" at bounding box center [599, 287] width 310 height 37
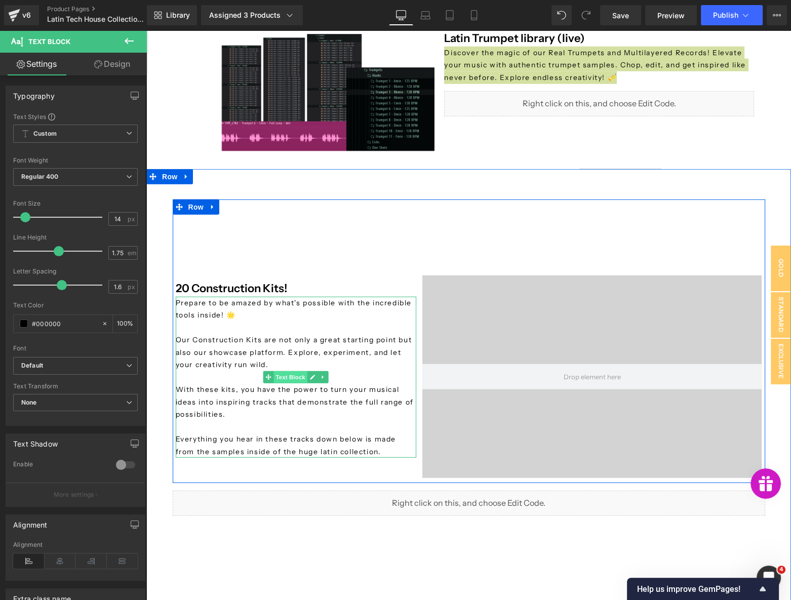
scroll to position [3130, 0]
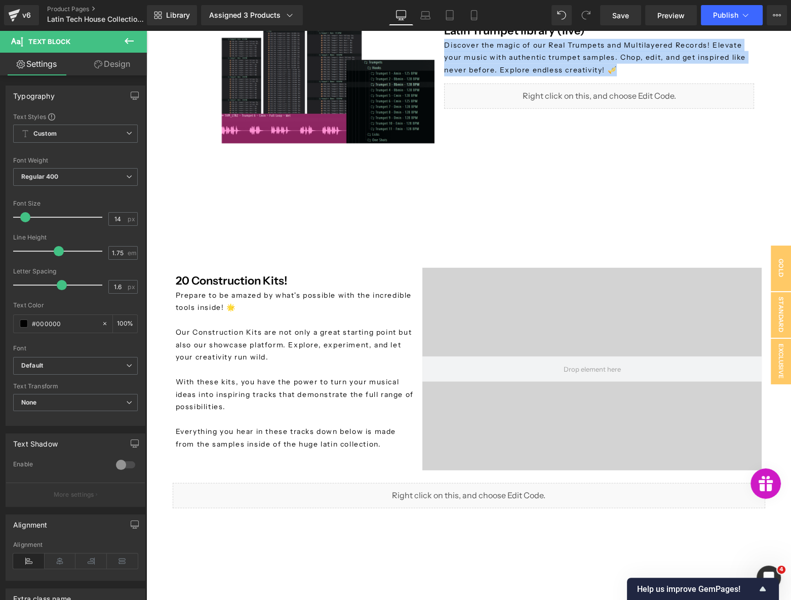
click at [249, 315] on p at bounding box center [296, 320] width 241 height 13
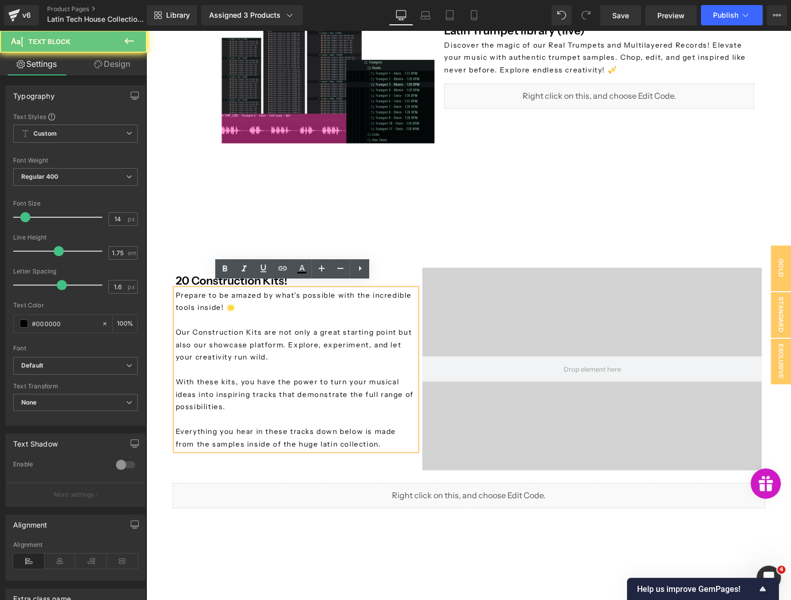
click at [242, 328] on p "Our Construction Kits are not only a great starting point but also our showcase…" at bounding box center [296, 344] width 241 height 37
click at [241, 328] on p "Our Construction Kits are not only a great starting point but also our showcase…" at bounding box center [296, 344] width 241 height 37
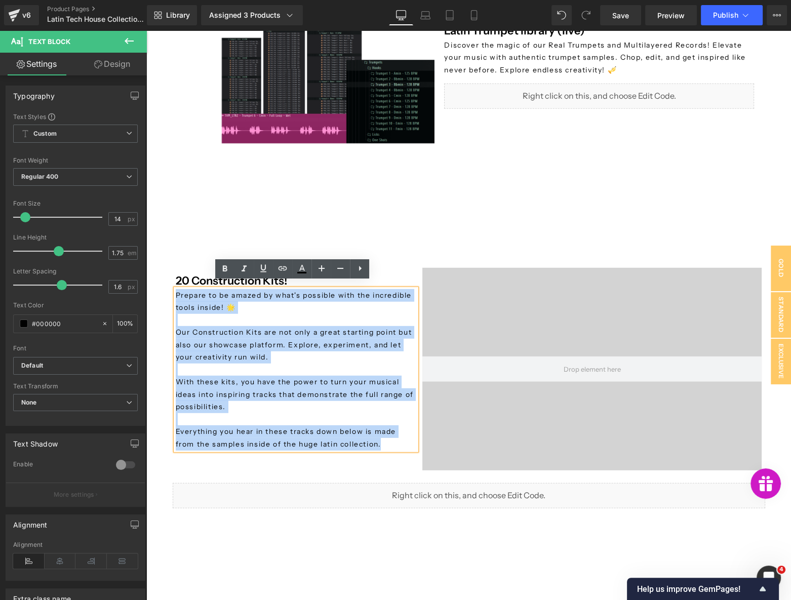
copy div "Prepare to be amazed by what's possible with the incredible tools inside! 🌟 Our…"
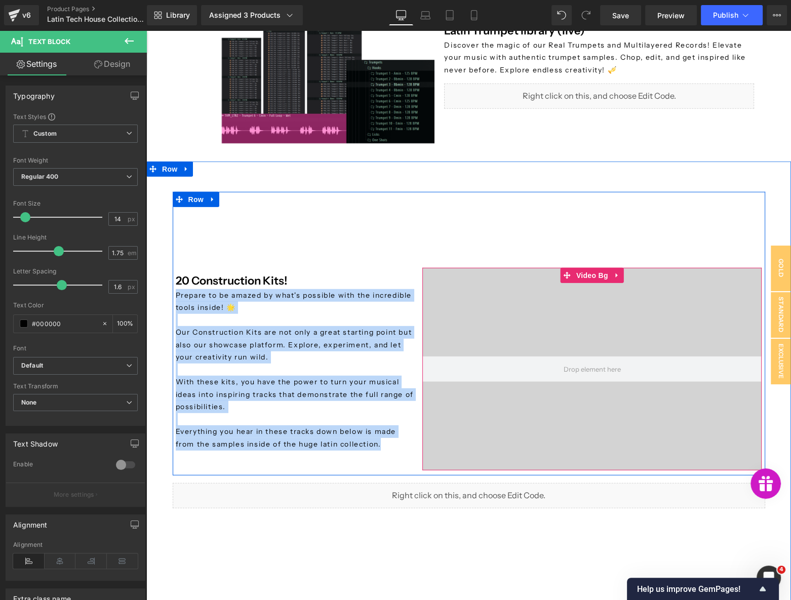
click at [498, 326] on div at bounding box center [591, 369] width 339 height 203
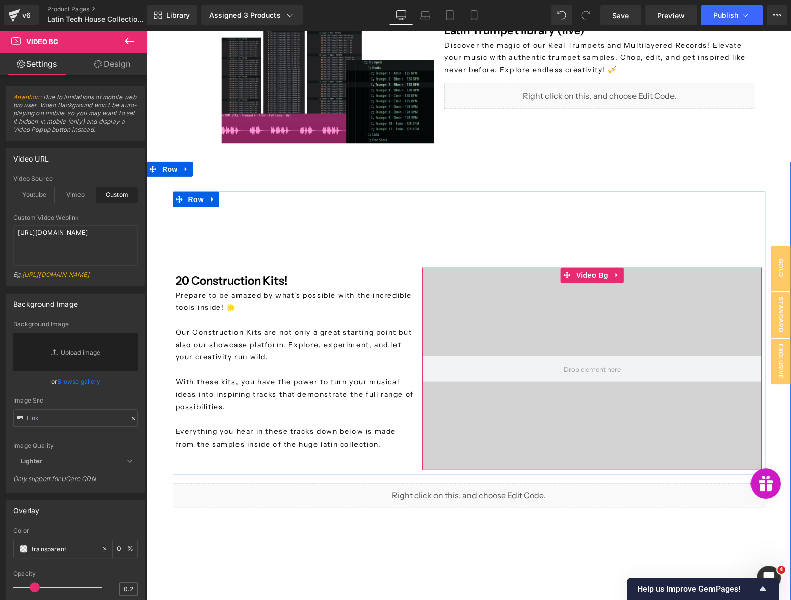
click at [563, 302] on div at bounding box center [591, 369] width 339 height 203
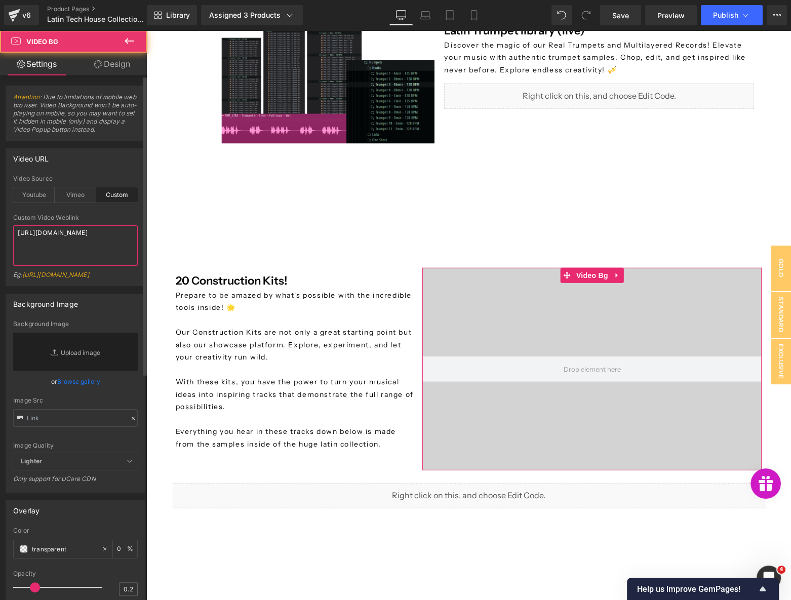
click at [68, 240] on textarea "[URL][DOMAIN_NAME]" at bounding box center [75, 245] width 125 height 41
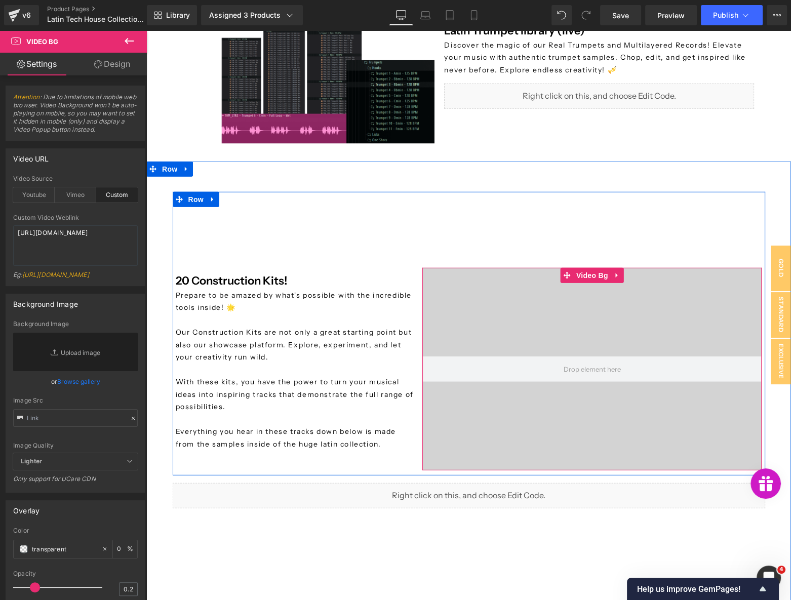
click at [576, 325] on div at bounding box center [591, 369] width 339 height 203
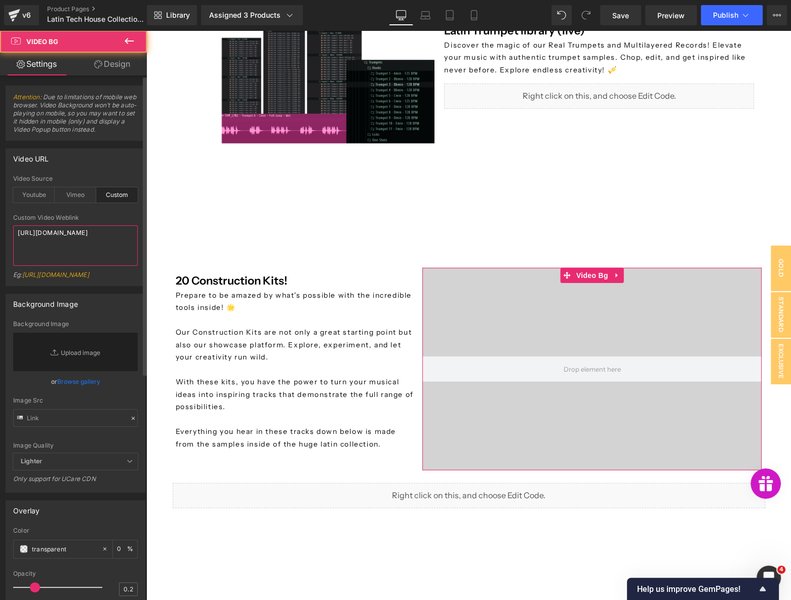
click at [88, 243] on textarea "[URL][DOMAIN_NAME]" at bounding box center [75, 245] width 125 height 41
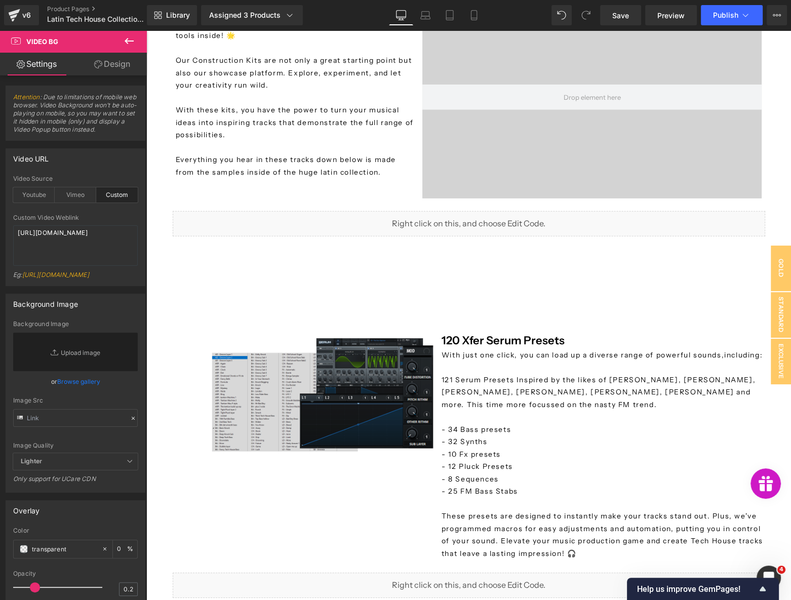
scroll to position [3407, 0]
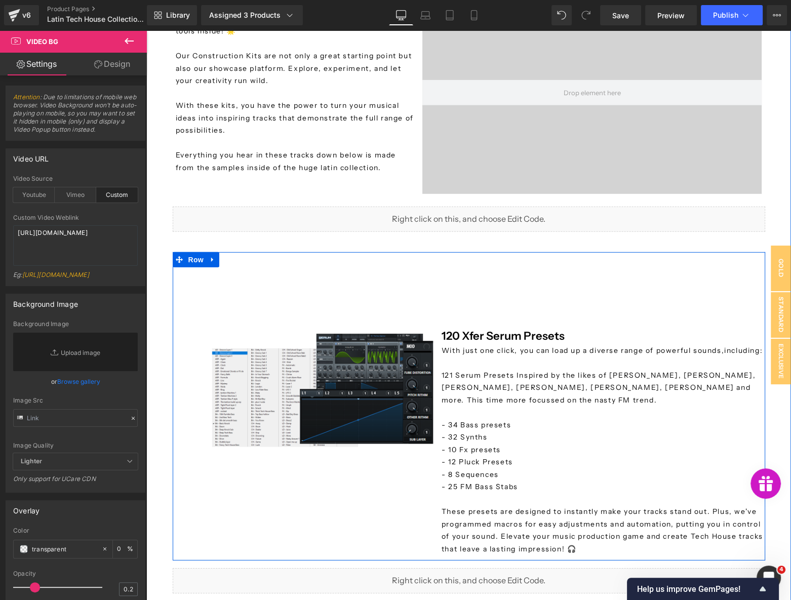
click at [494, 357] on p "With just one click, you can load up a diverse range of powerful sounds, includ…" at bounding box center [603, 350] width 322 height 13
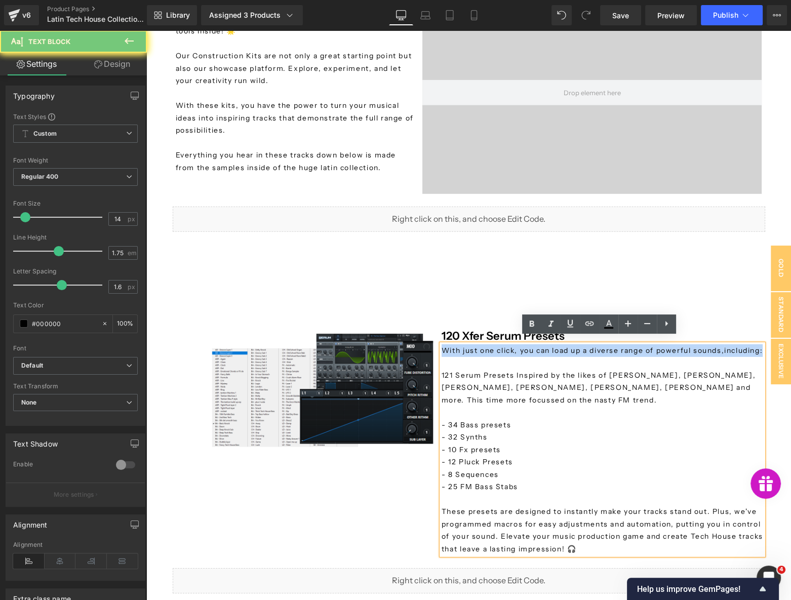
click at [494, 357] on p "With just one click, you can load up a diverse range of powerful sounds, includ…" at bounding box center [603, 350] width 322 height 13
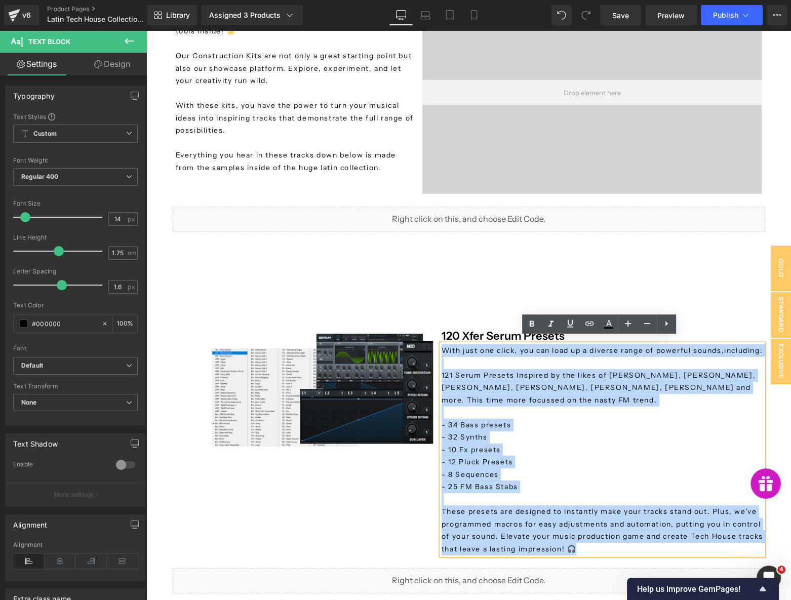
copy div "With just one click, you can load up a diverse range of powerful sounds, includ…"
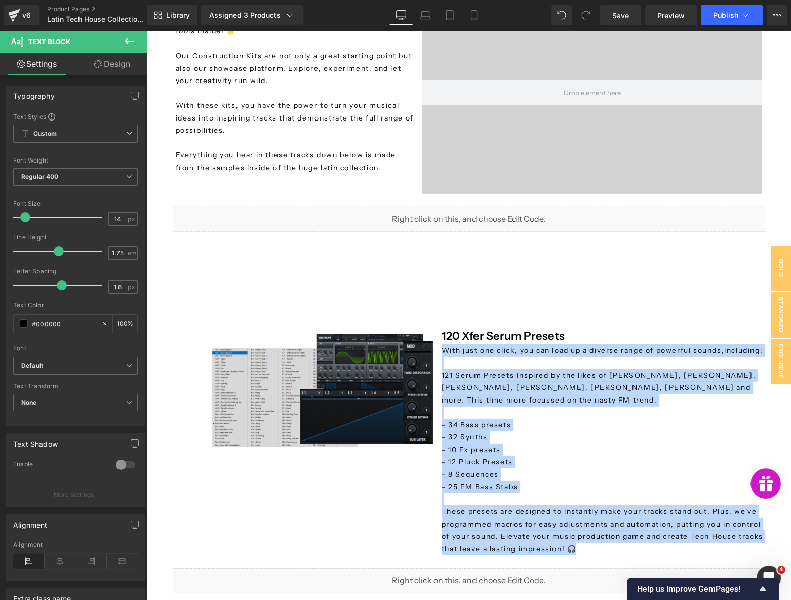
click at [361, 362] on img at bounding box center [324, 392] width 229 height 129
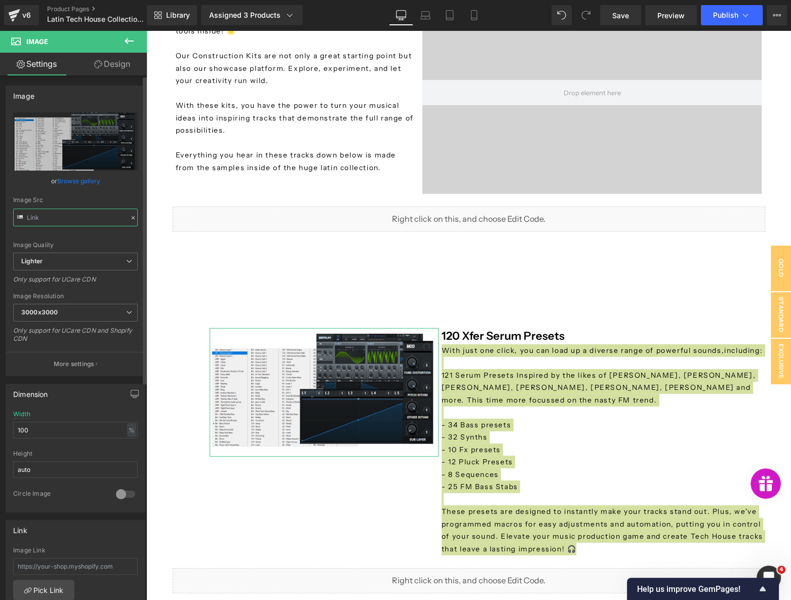
click at [88, 217] on input "text" at bounding box center [75, 218] width 125 height 18
type input "[URL][DOMAIN_NAME]"
